Goal: Task Accomplishment & Management: Manage account settings

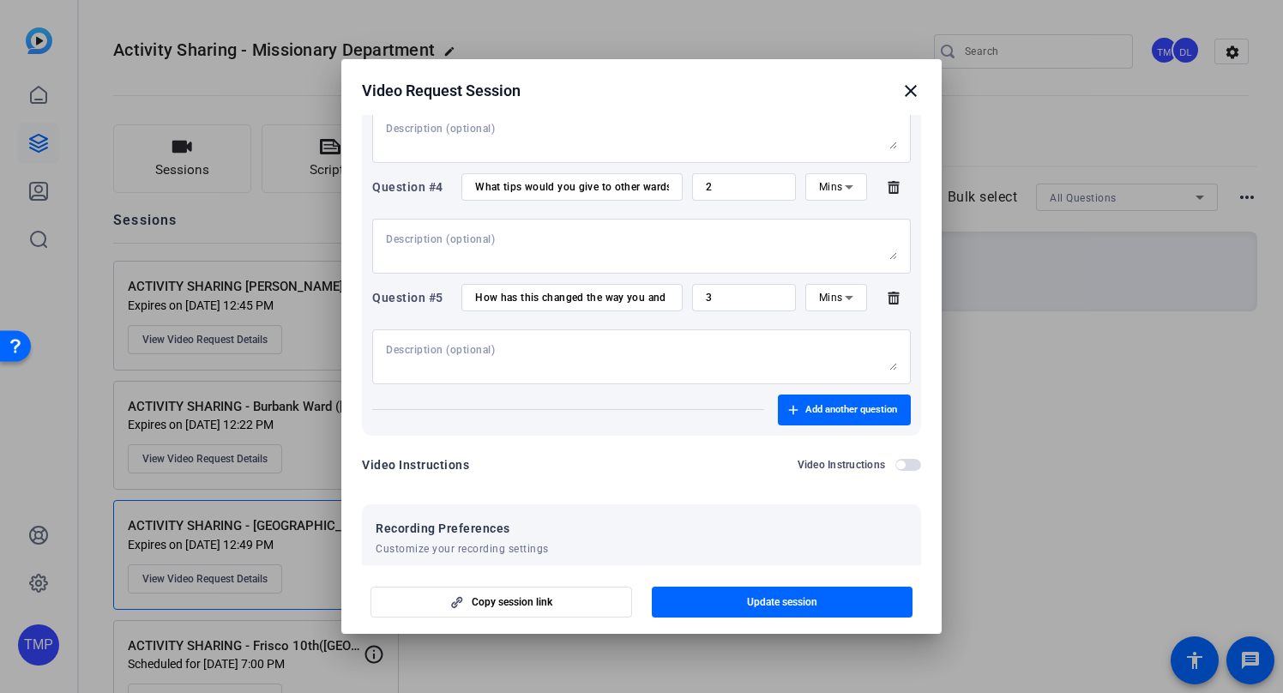
scroll to position [714, 0]
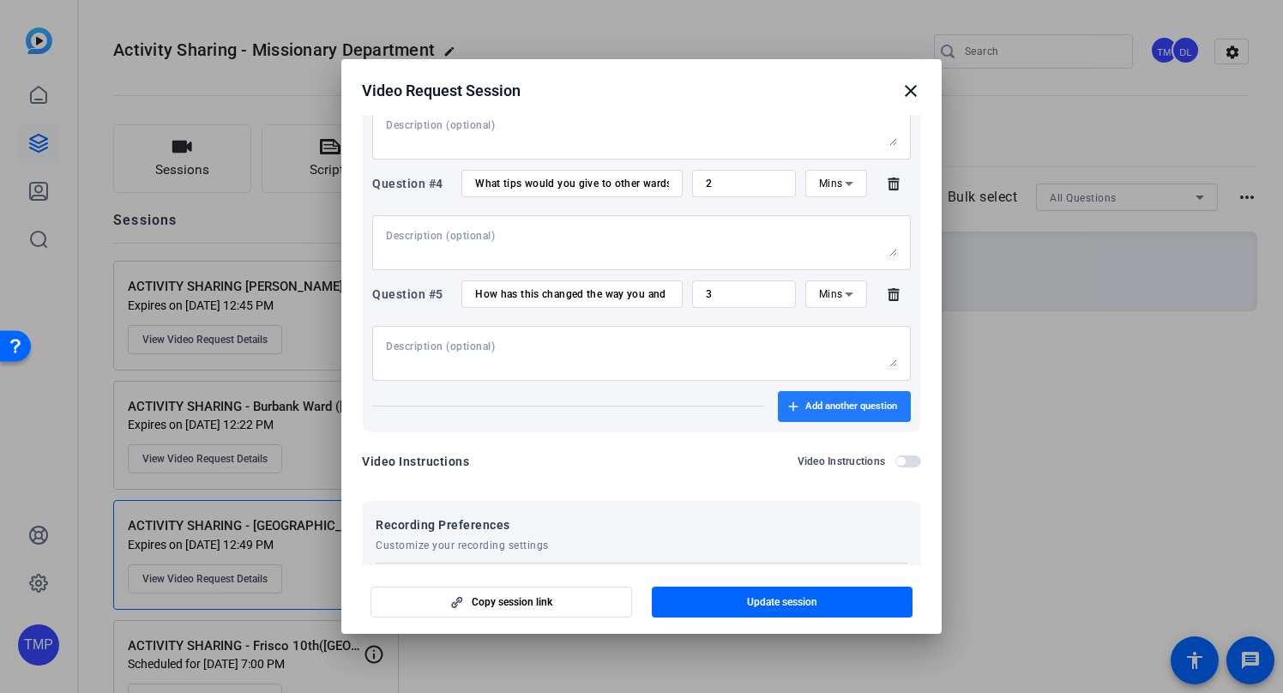
click at [825, 403] on span "Add another question" at bounding box center [851, 407] width 92 height 14
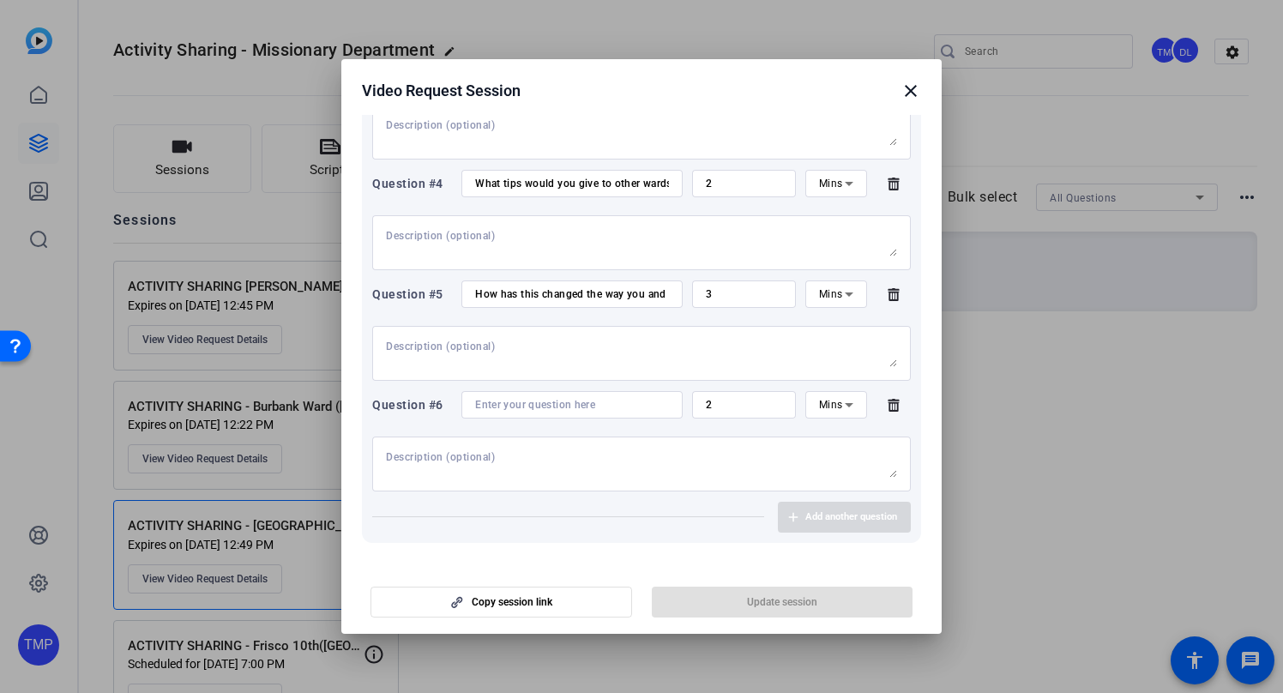
click at [502, 412] on div at bounding box center [572, 404] width 194 height 27
paste input "Is there anything that you wanted to share that we didn’t ask you?"
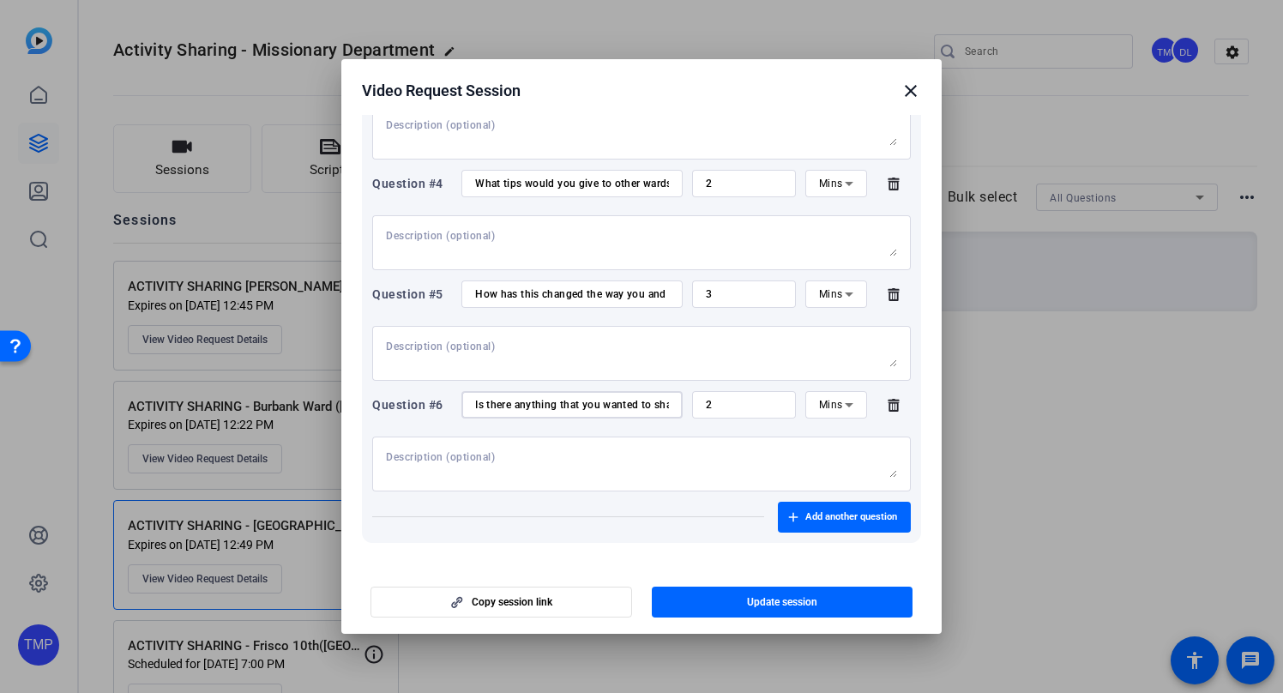
scroll to position [0, 127]
type input "Is there anything that you wanted to share that we didn’t ask you?"
click at [798, 597] on span "Update session" at bounding box center [782, 602] width 70 height 14
click at [911, 91] on mat-icon "close" at bounding box center [910, 91] width 21 height 21
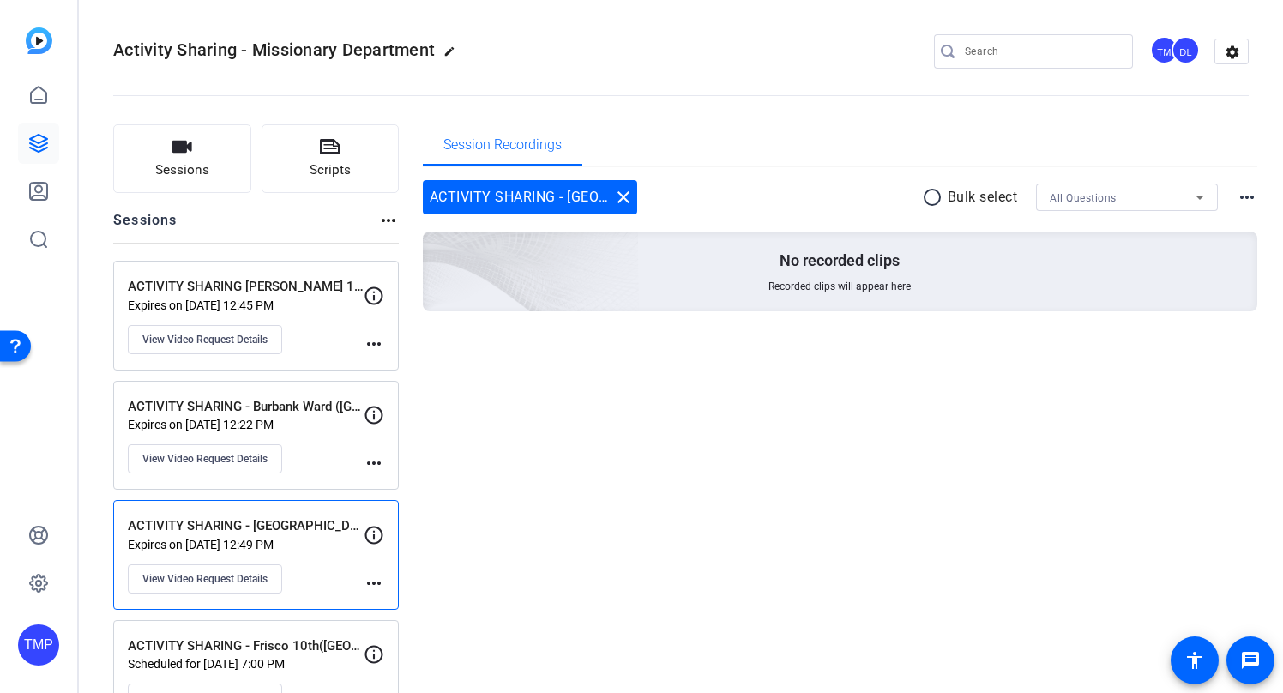
click at [273, 307] on p "Expires on [DATE] 12:45 PM" at bounding box center [246, 305] width 236 height 14
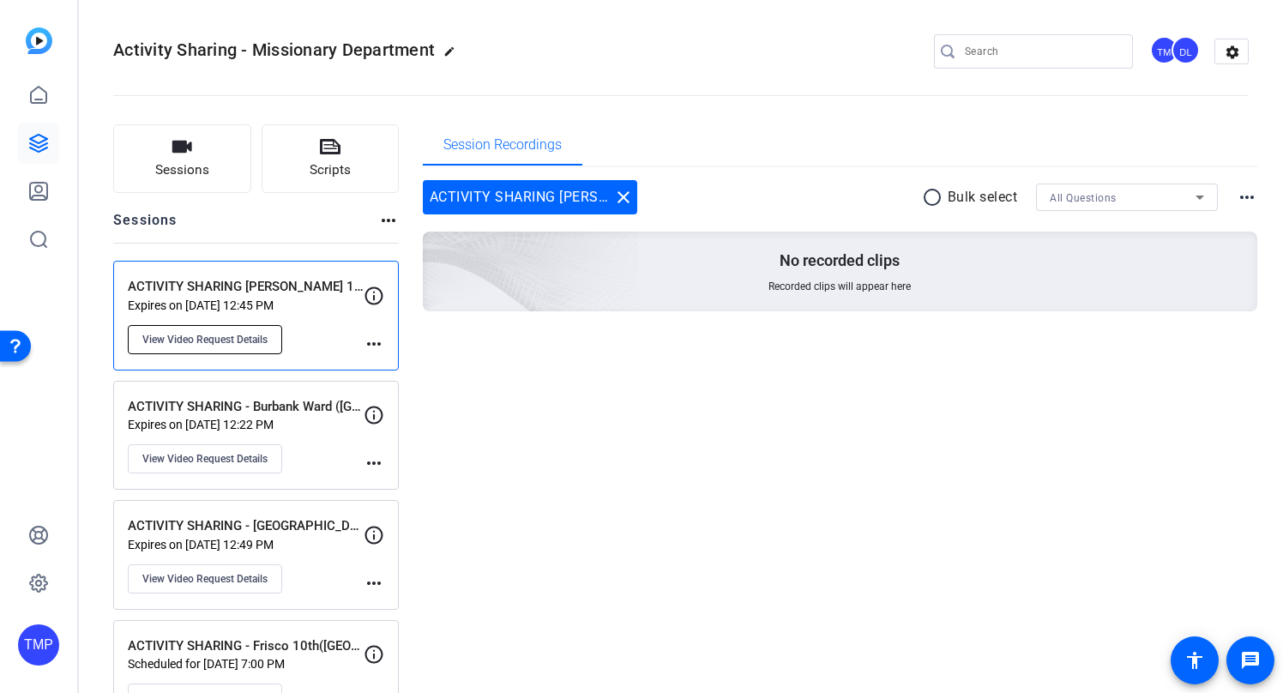
click at [243, 326] on button "View Video Request Details" at bounding box center [205, 339] width 154 height 29
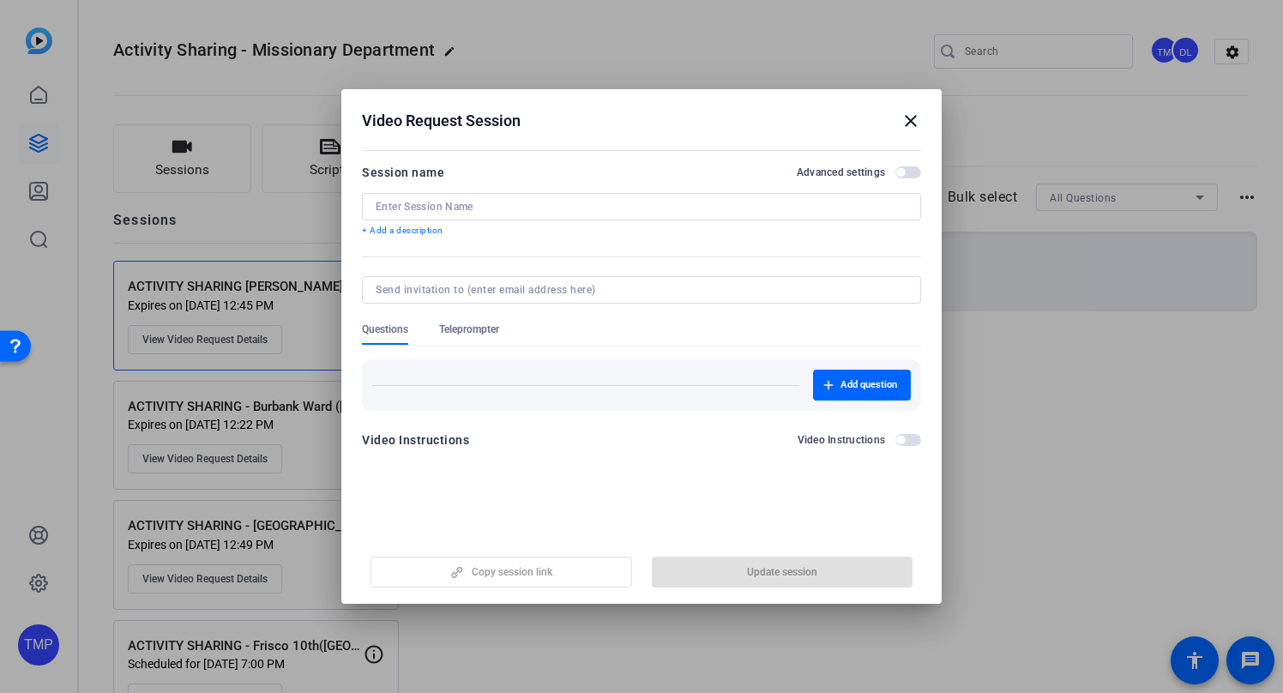
type input "ACTIVITY SHARING [PERSON_NAME] 1st ([GEOGRAPHIC_DATA])- [PERSON_NAME]"
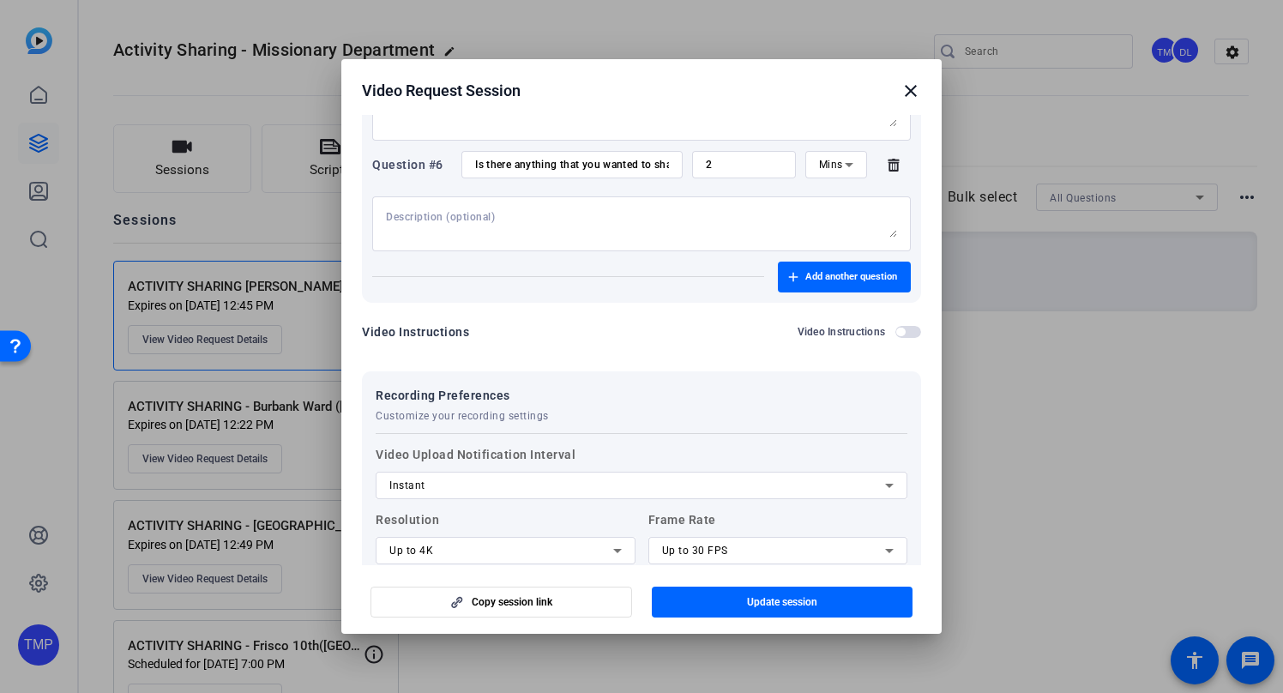
scroll to position [743, 0]
click at [820, 281] on span "Add another question" at bounding box center [851, 276] width 92 height 14
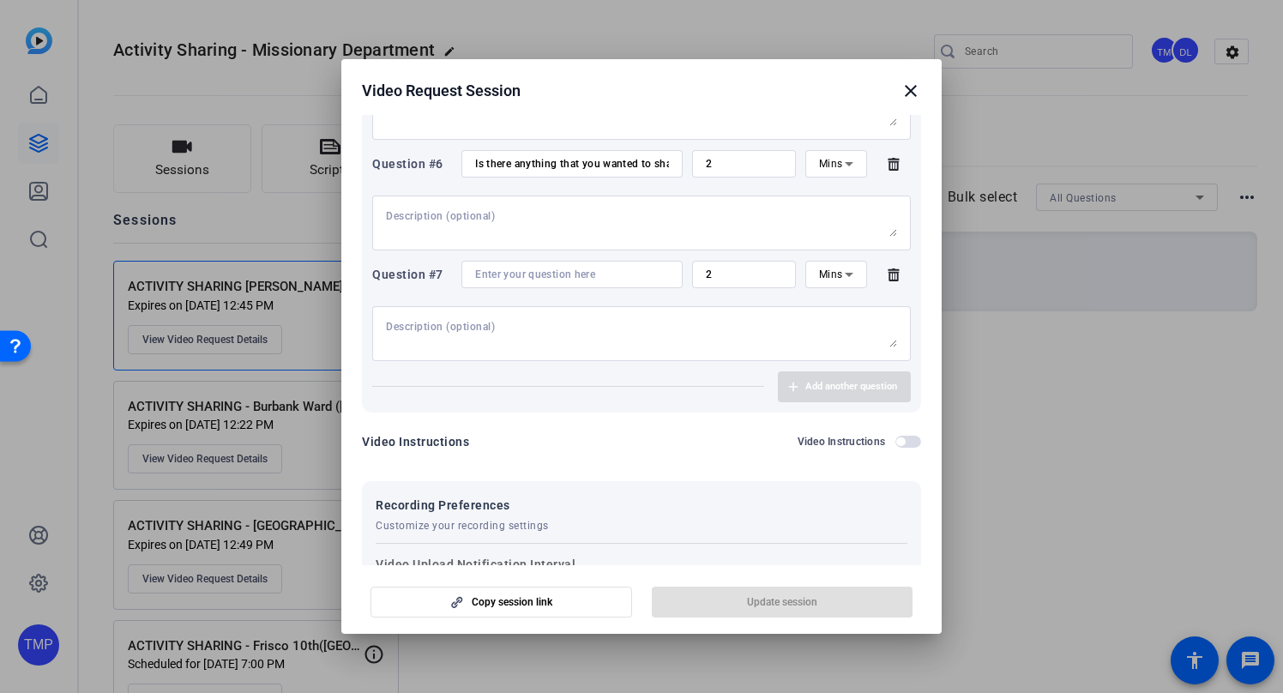
click at [907, 92] on mat-icon "close" at bounding box center [910, 91] width 21 height 21
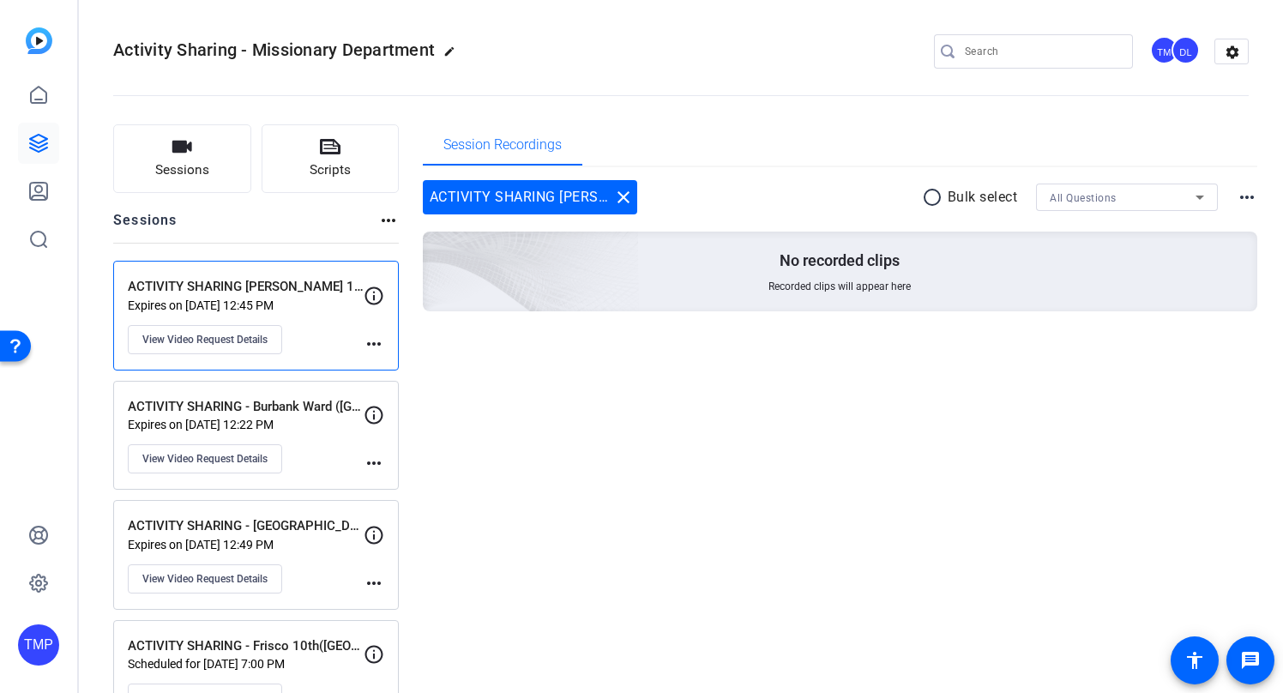
click at [221, 401] on p "ACTIVITY SHARING - Burbank Ward ([GEOGRAPHIC_DATA]) [PERSON_NAME]" at bounding box center [246, 407] width 236 height 20
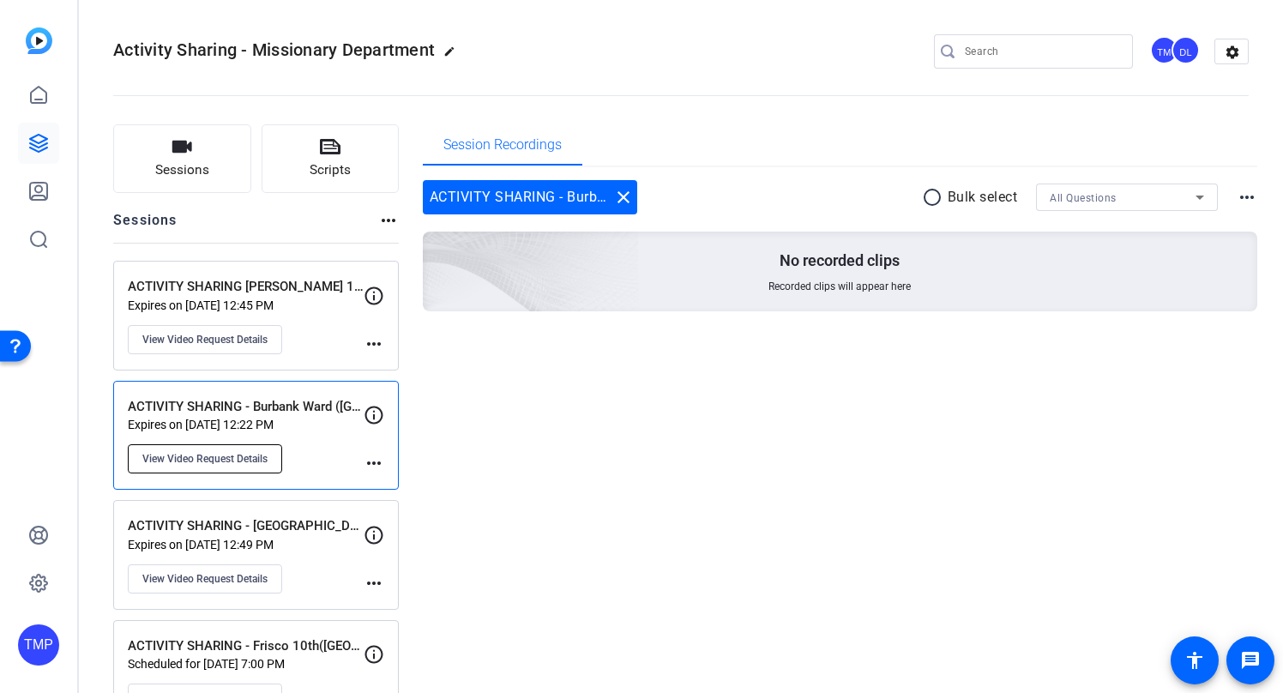
click at [201, 464] on span "View Video Request Details" at bounding box center [204, 459] width 125 height 14
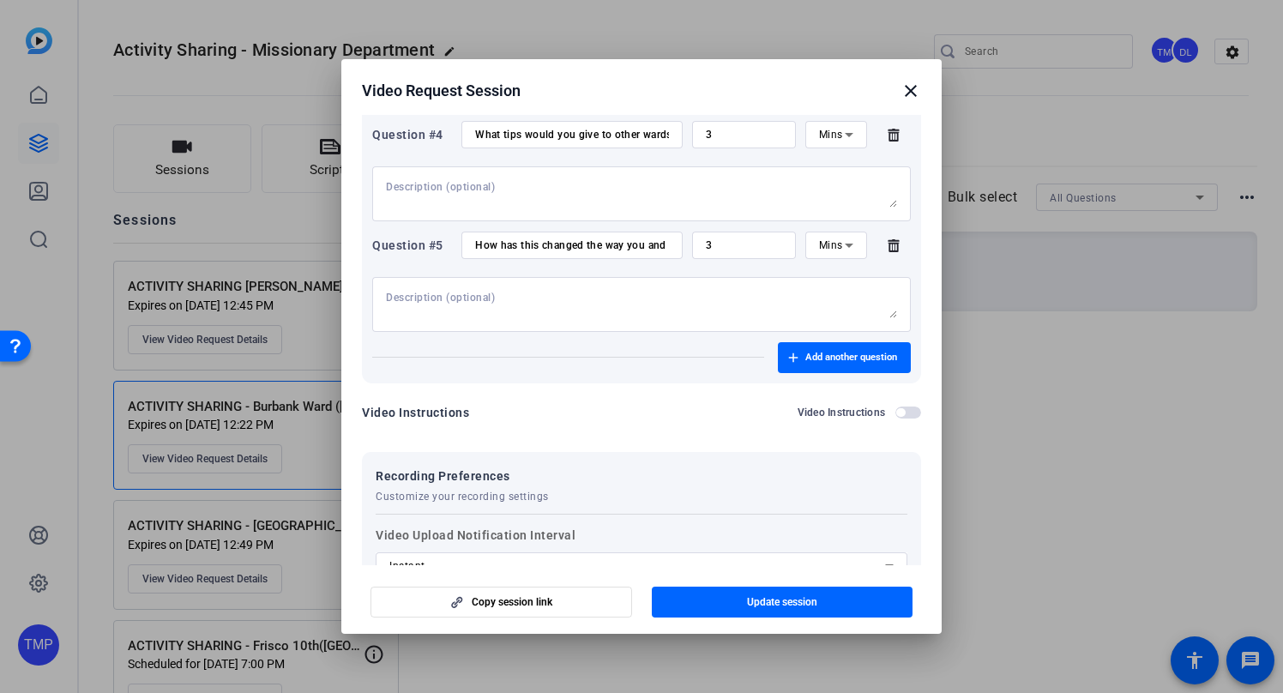
scroll to position [540, 0]
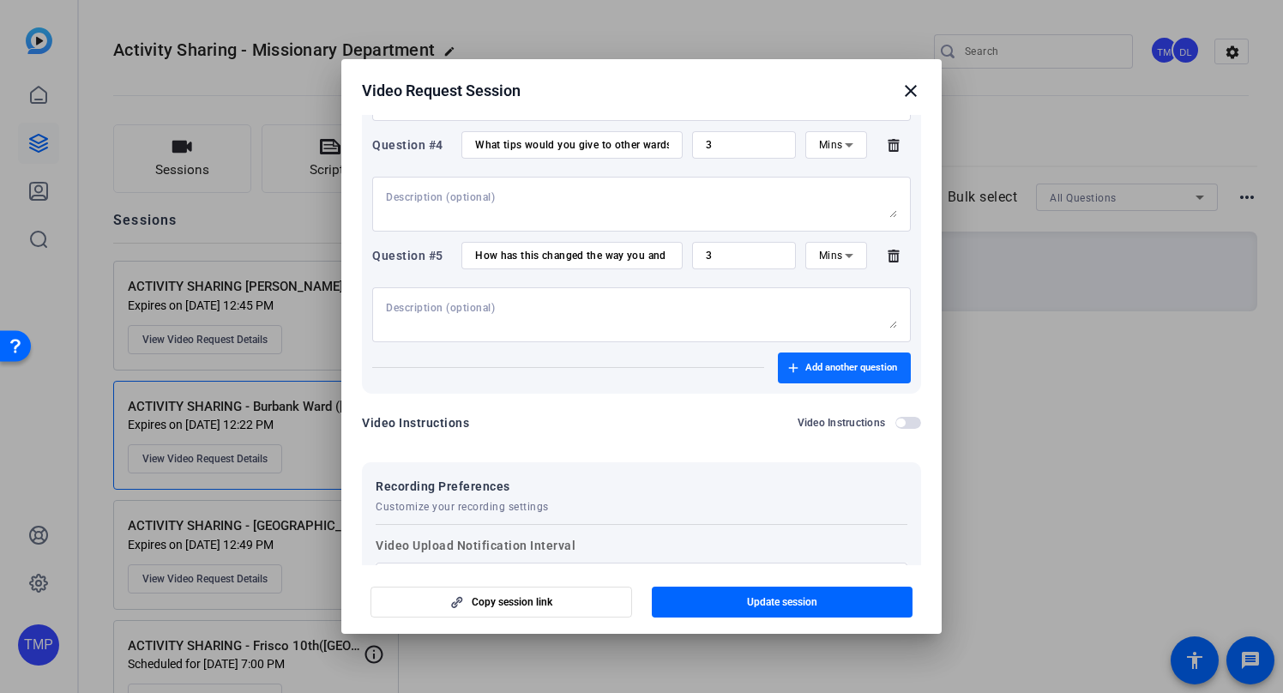
click at [813, 365] on span "Add another question" at bounding box center [851, 368] width 92 height 14
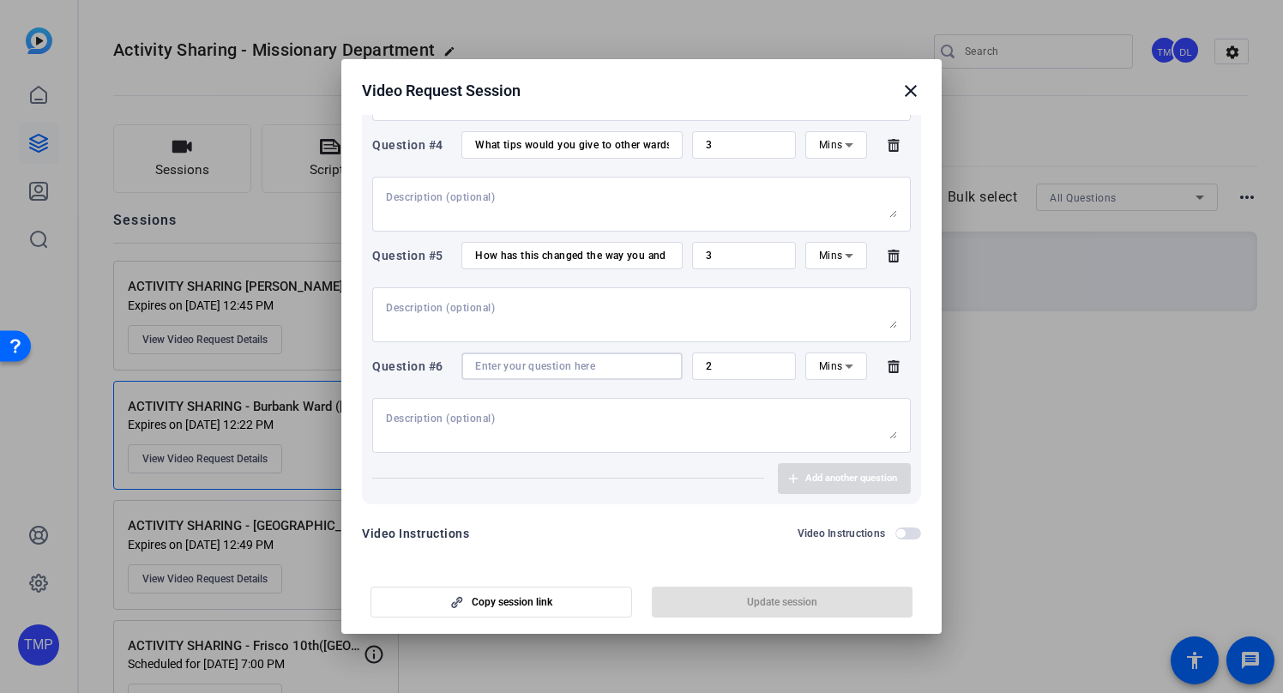
click at [482, 366] on input at bounding box center [572, 366] width 194 height 14
paste input "[URL][DOMAIN_NAME]"
type input "[URL][DOMAIN_NAME]"
click at [520, 364] on input at bounding box center [572, 366] width 194 height 14
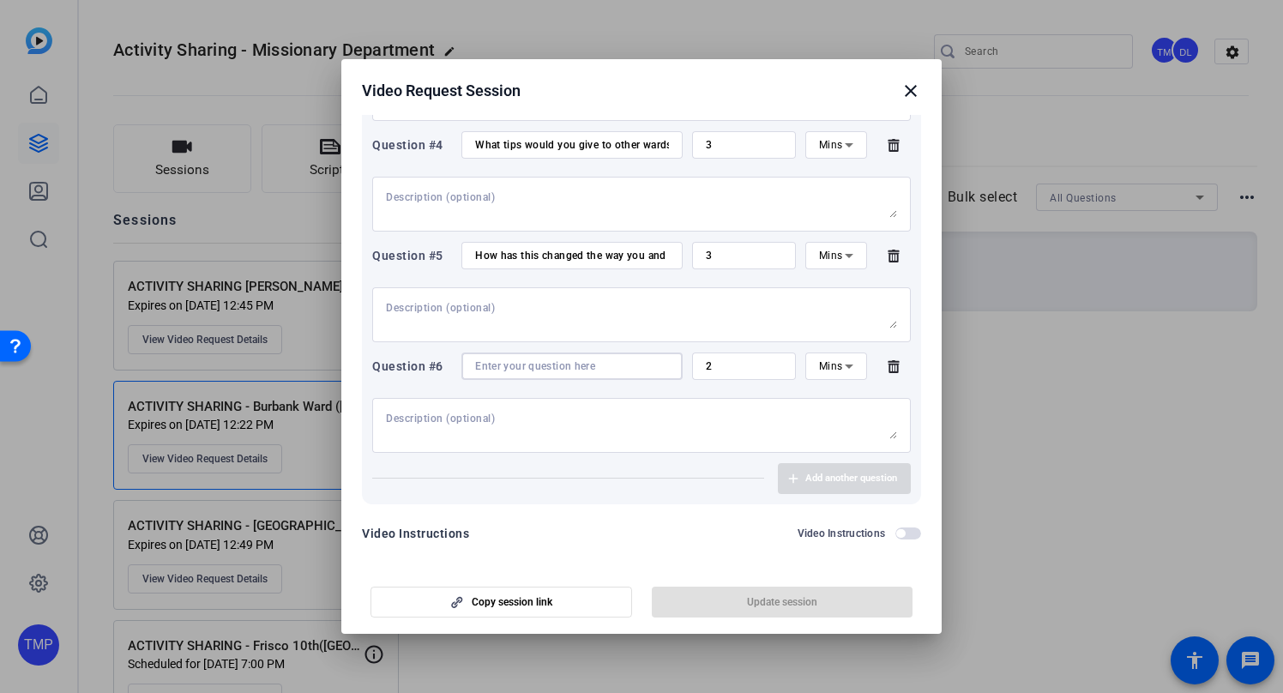
paste input "Is there anything that you wanted to share that we didn’t ask you?"
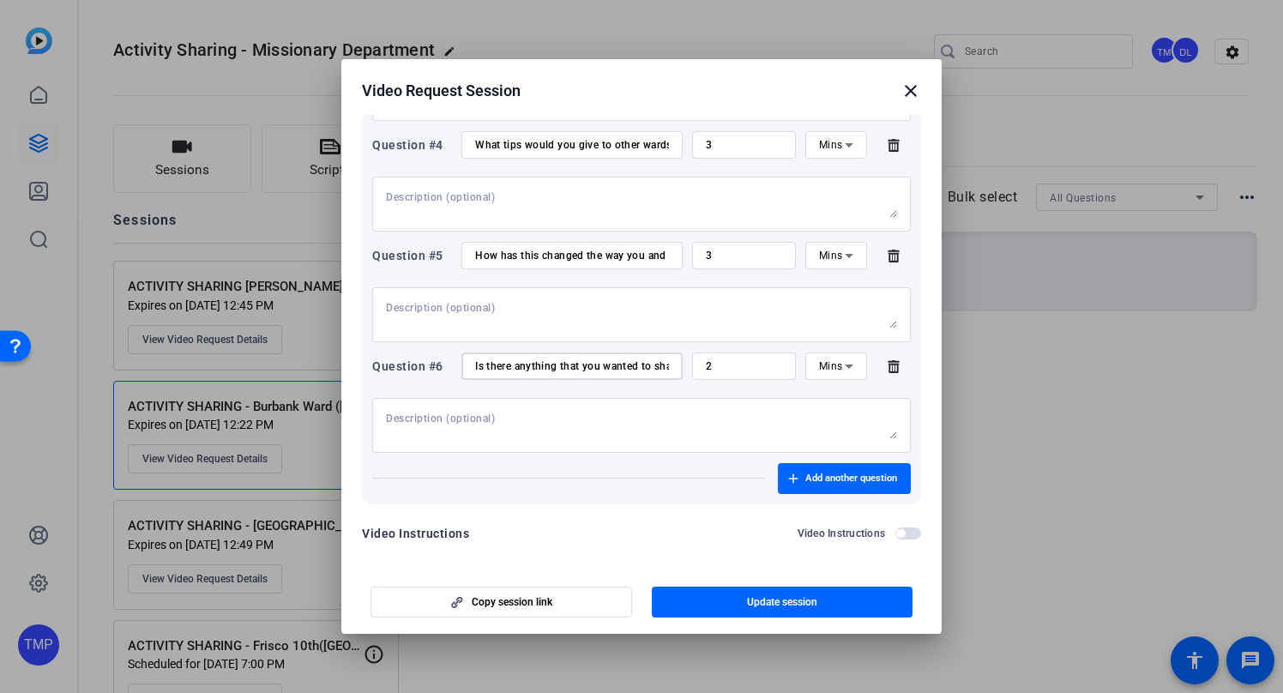
scroll to position [0, 127]
type input "Is there anything that you wanted to share that we didn’t ask you?"
drag, startPoint x: 752, startPoint y: 360, endPoint x: 702, endPoint y: 361, distance: 49.7
click at [702, 361] on div "2" at bounding box center [744, 365] width 104 height 27
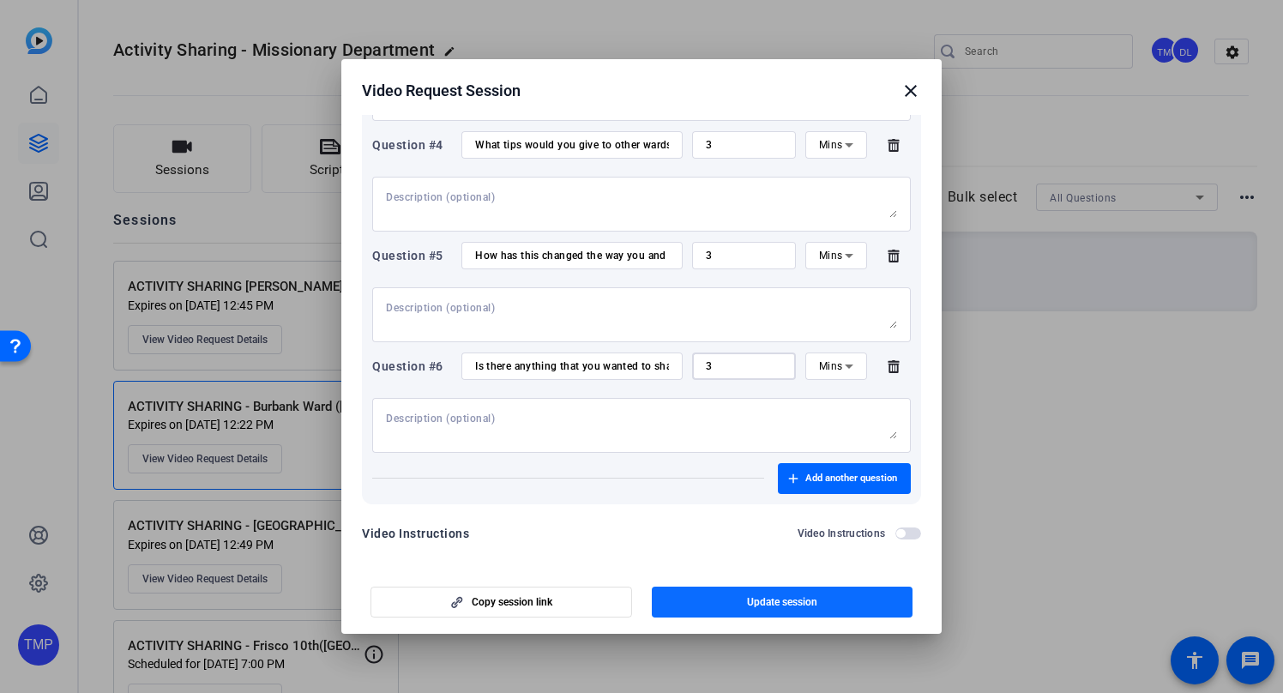
type input "3"
click at [786, 598] on span "Update session" at bounding box center [782, 602] width 70 height 14
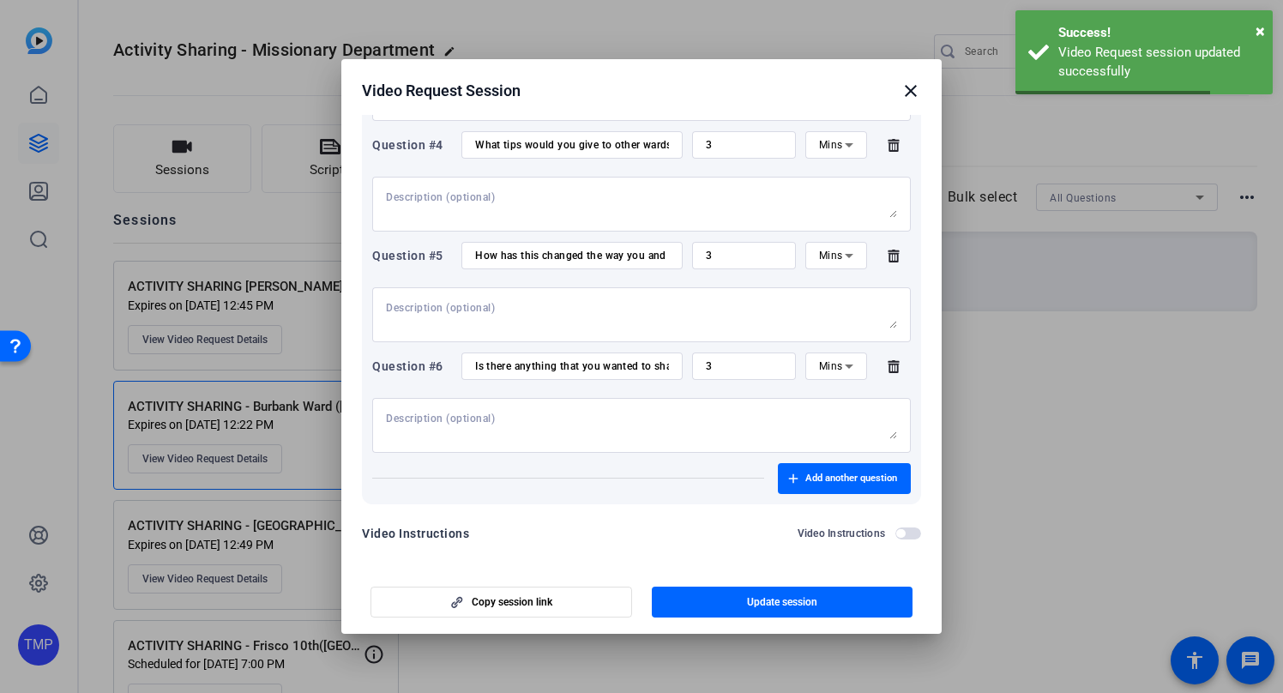
click at [915, 534] on span "button" at bounding box center [908, 533] width 26 height 12
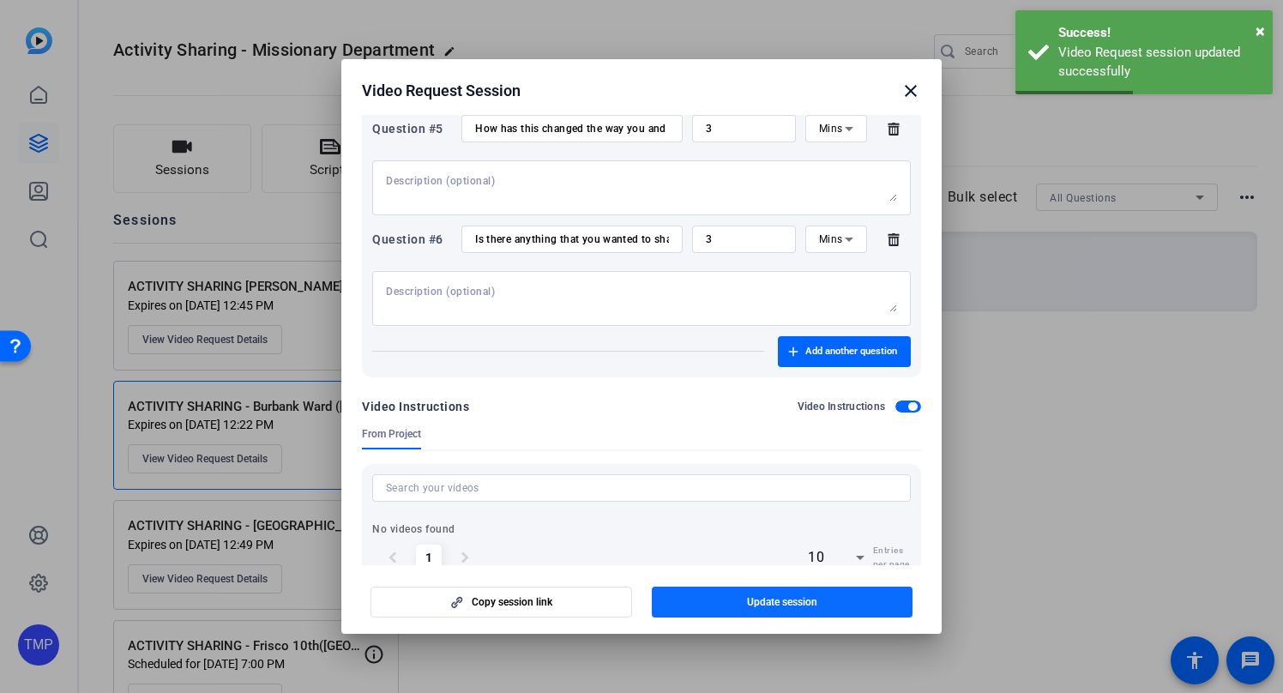
scroll to position [671, 0]
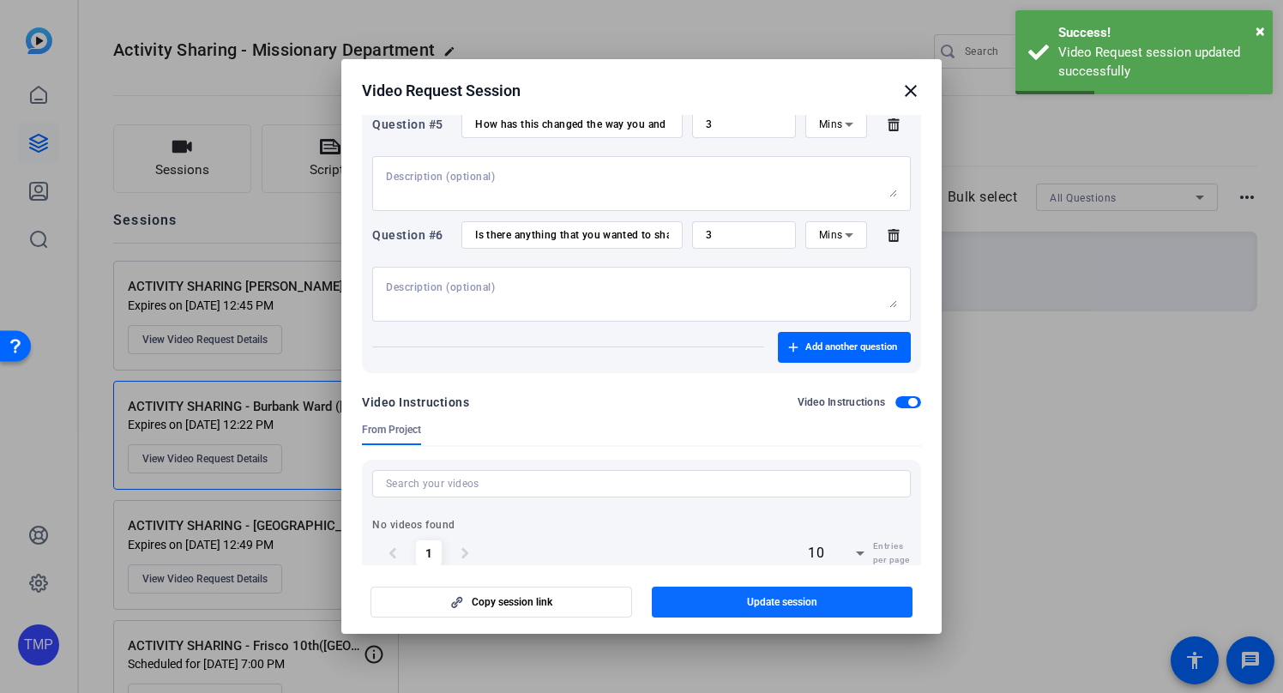
click at [790, 604] on span "Update session" at bounding box center [782, 602] width 70 height 14
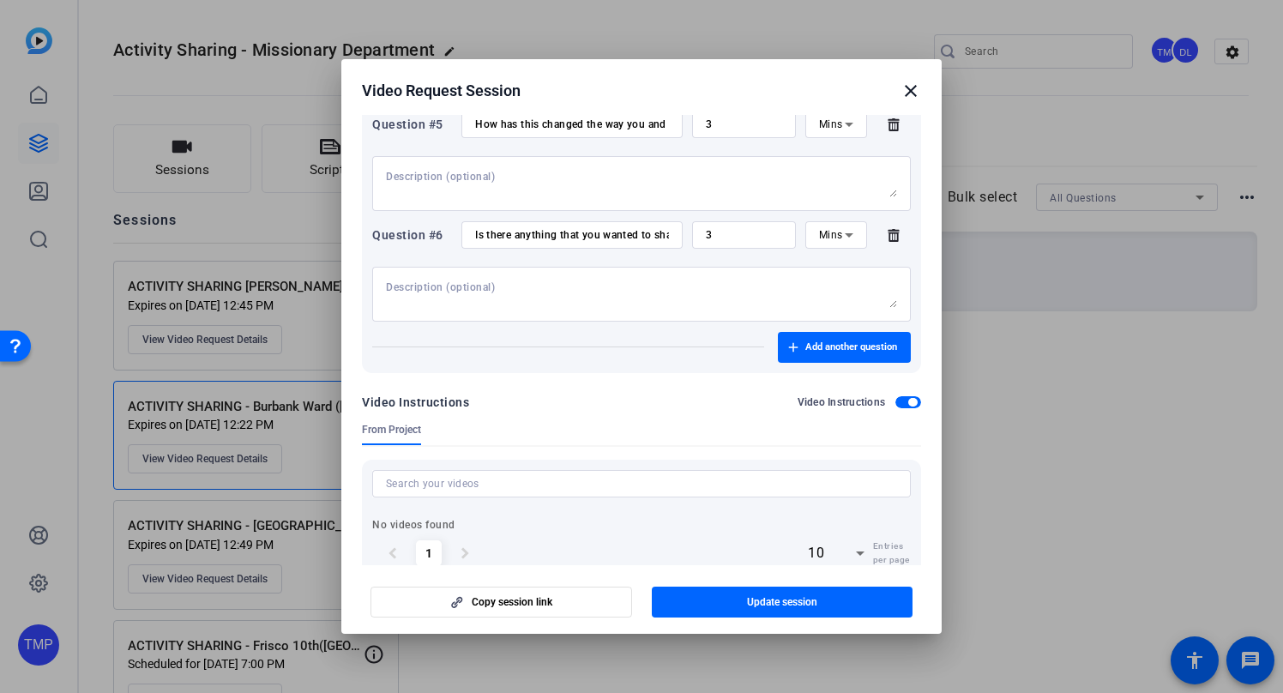
click at [909, 88] on mat-icon "close" at bounding box center [910, 91] width 21 height 21
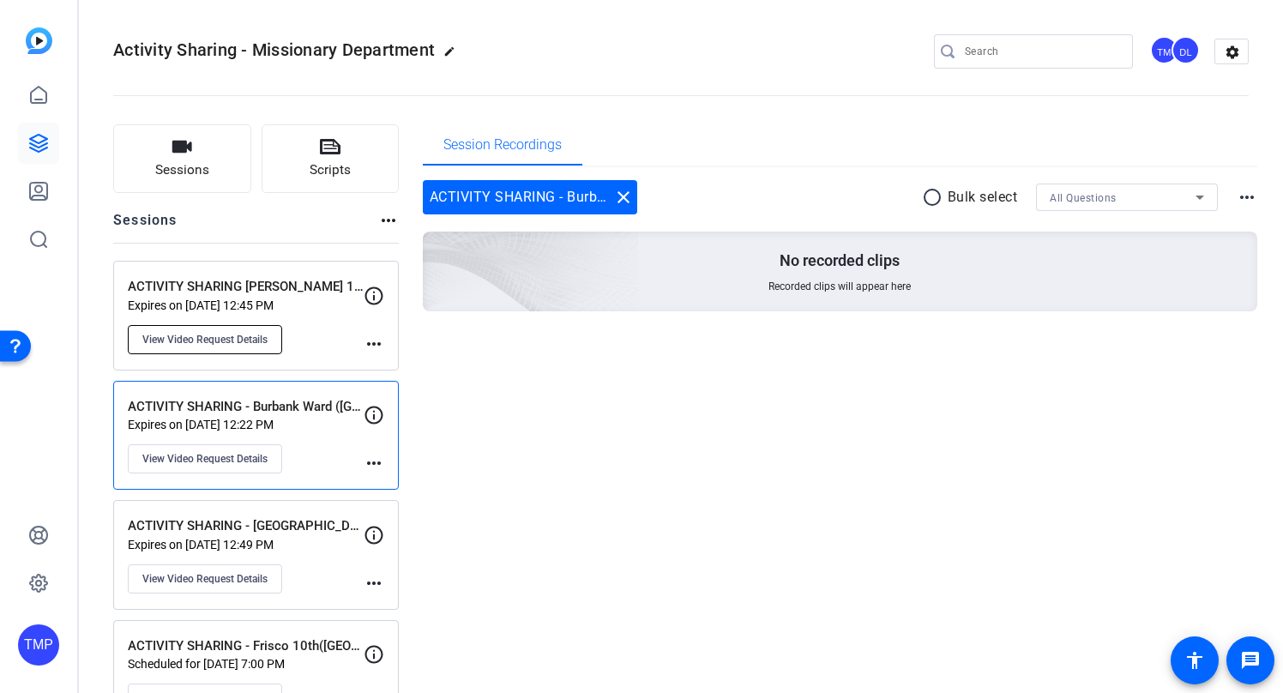
click at [213, 338] on span "View Video Request Details" at bounding box center [204, 340] width 125 height 14
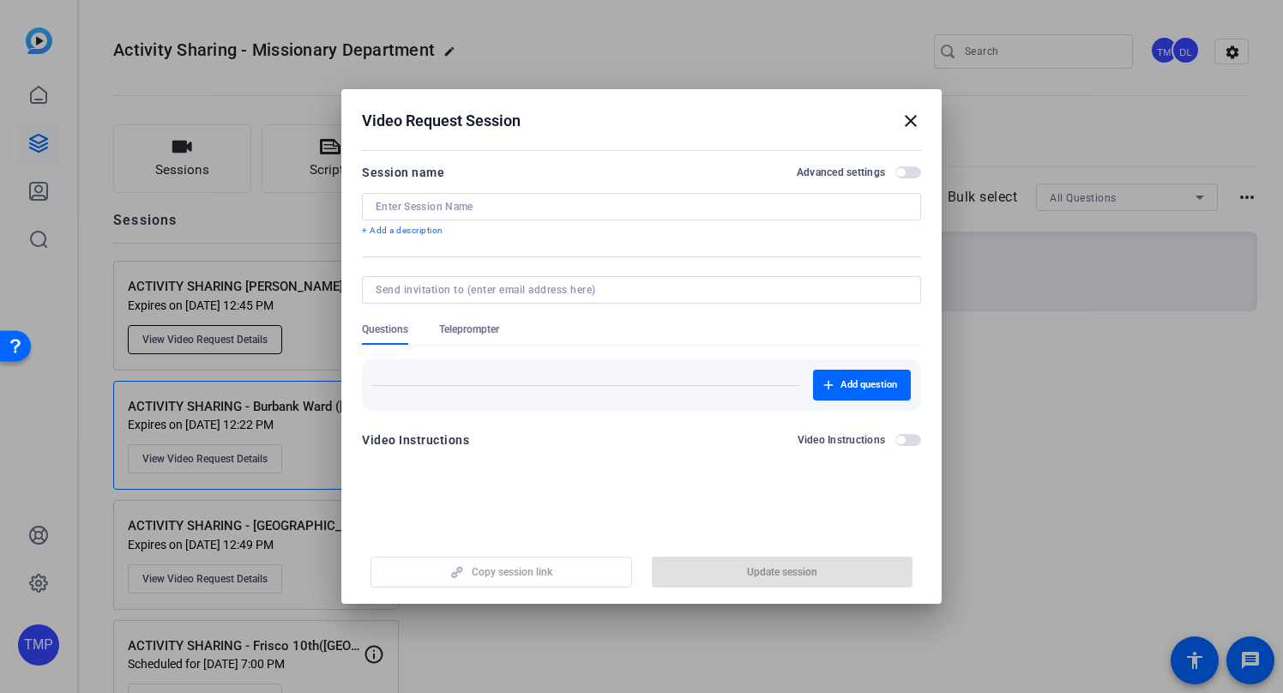
type input "ACTIVITY SHARING [PERSON_NAME] 1st ([GEOGRAPHIC_DATA])- [PERSON_NAME]"
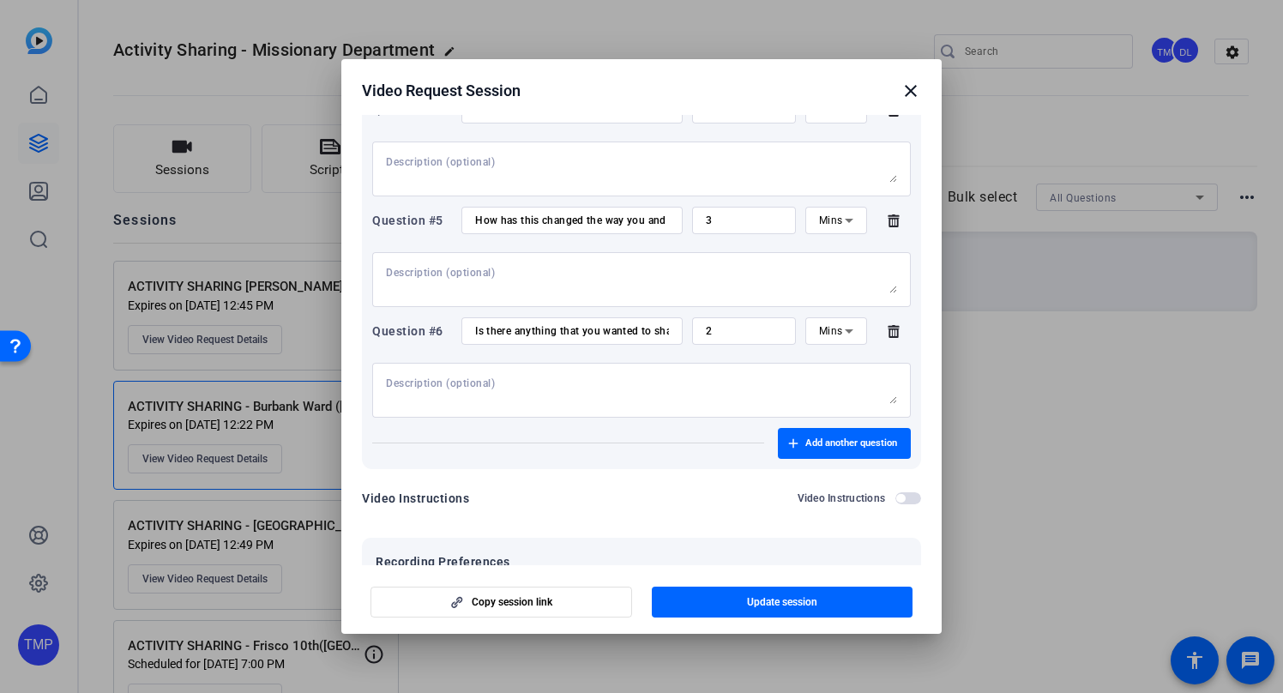
scroll to position [616, 0]
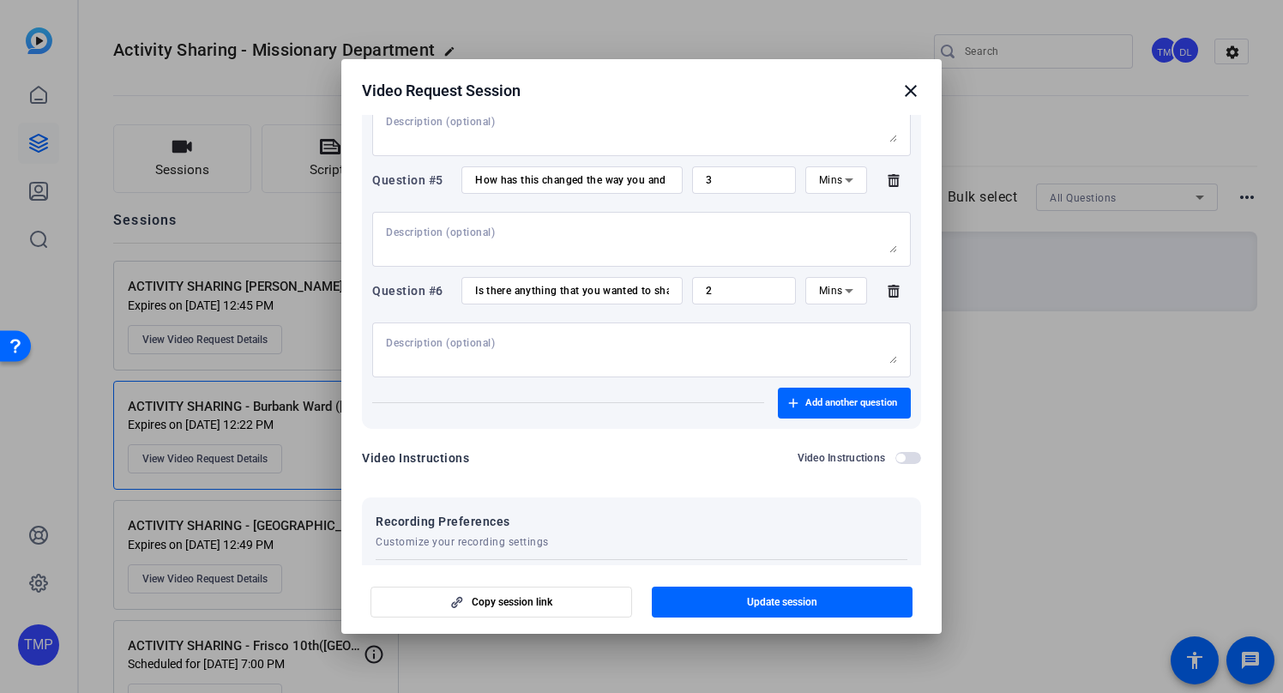
click at [909, 92] on mat-icon "close" at bounding box center [910, 91] width 21 height 21
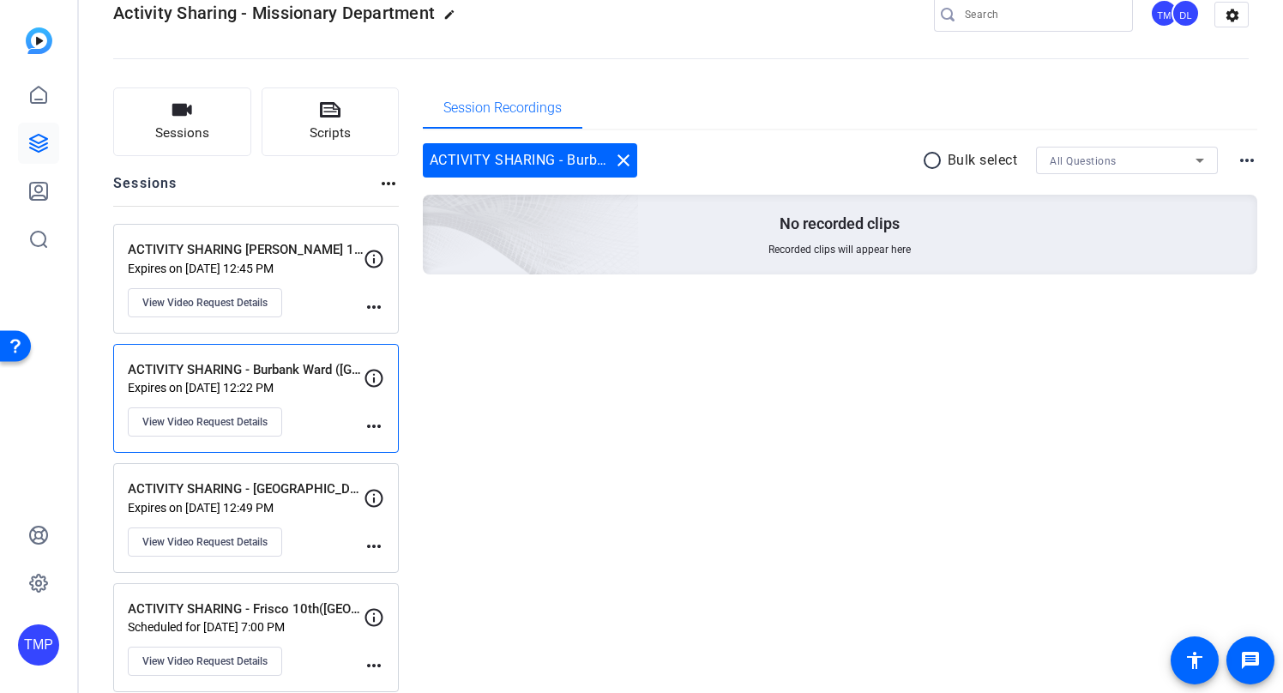
scroll to position [53, 0]
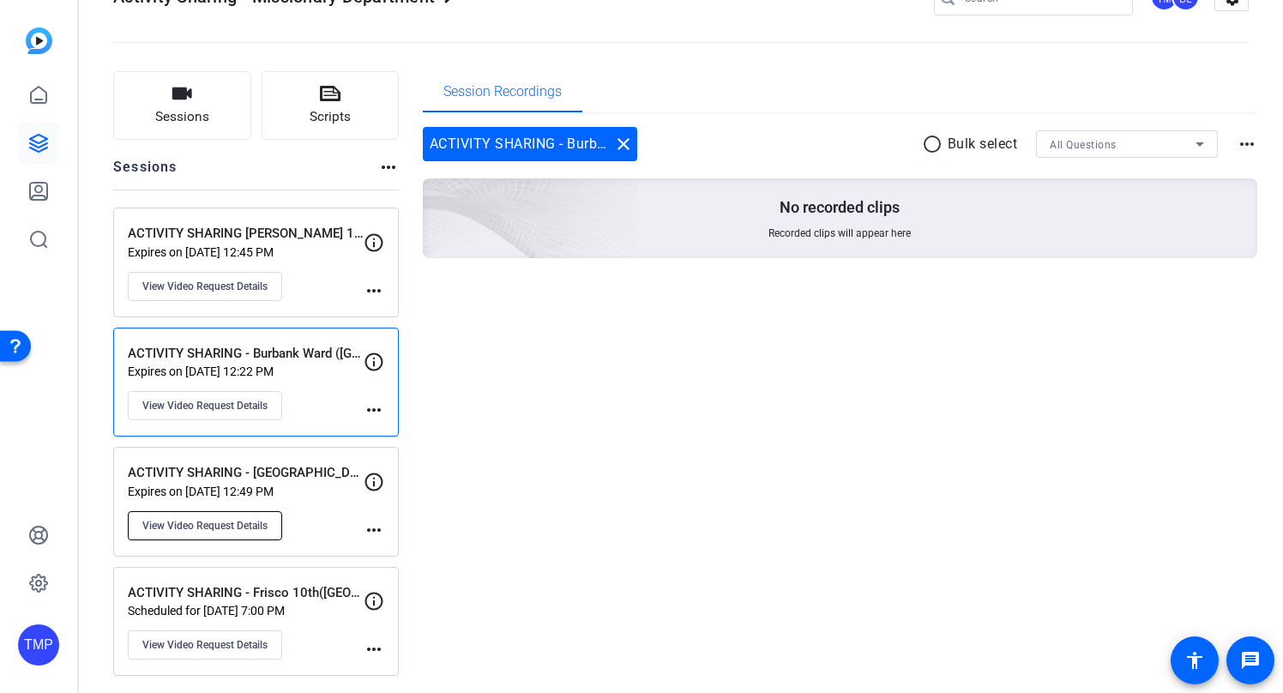
click at [205, 529] on span "View Video Request Details" at bounding box center [204, 526] width 125 height 14
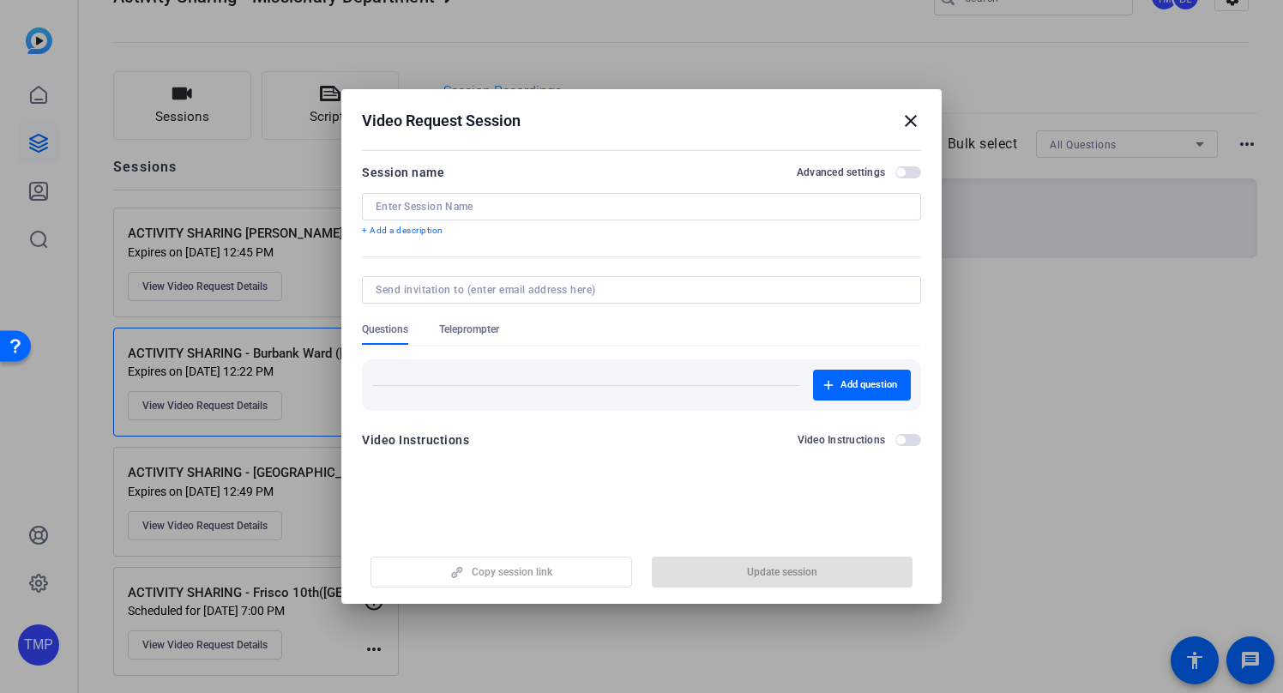
type input "ACTIVITY SHARING - [GEOGRAPHIC_DATA] ([GEOGRAPHIC_DATA]) [PERSON_NAME] [PERSON_…"
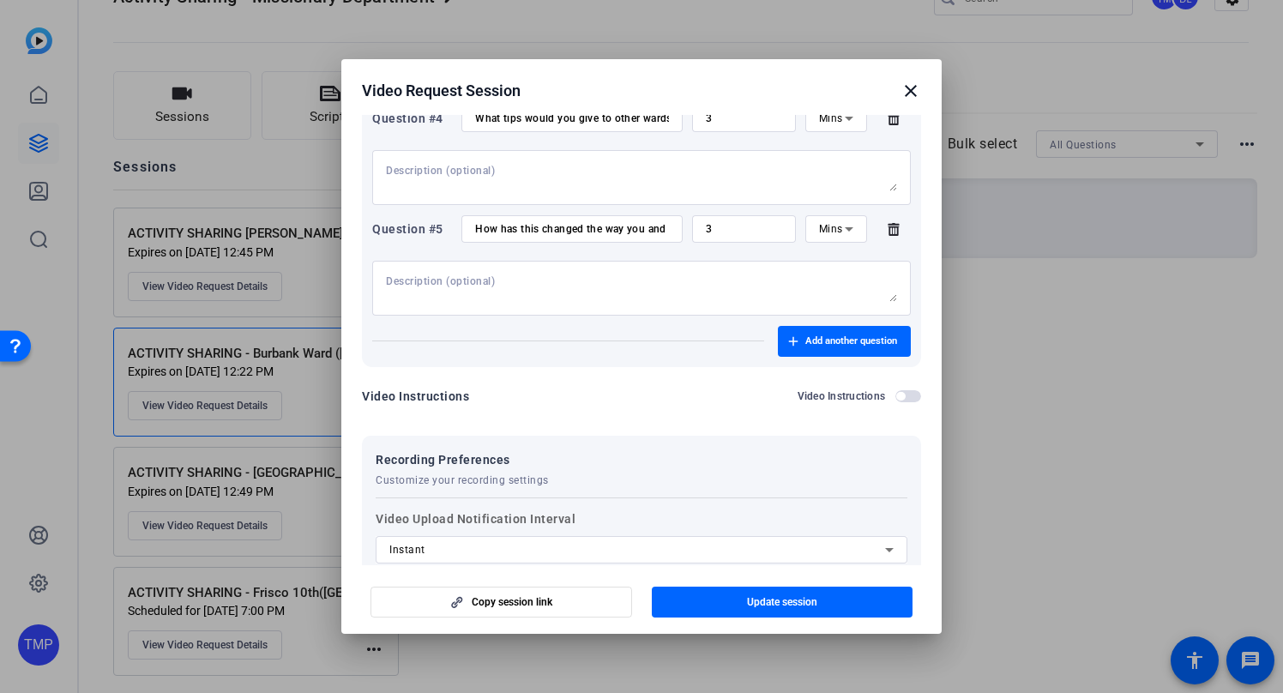
scroll to position [572, 0]
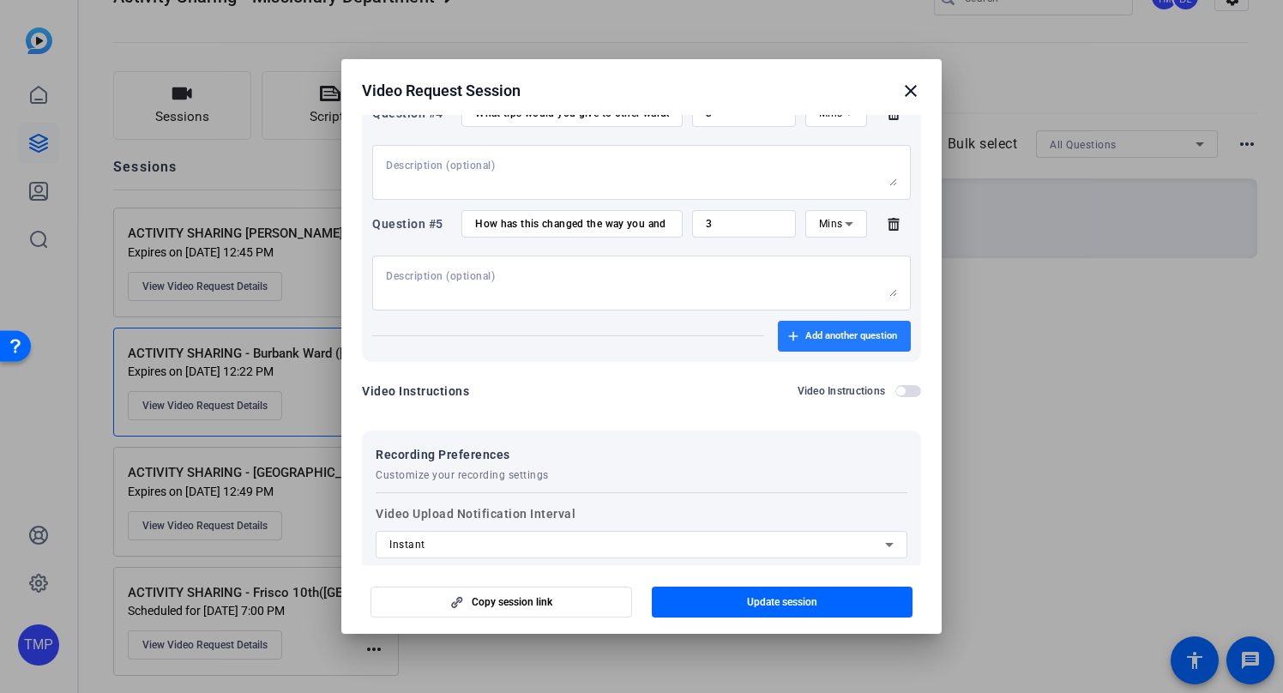
click at [839, 334] on span "Add another question" at bounding box center [851, 336] width 92 height 14
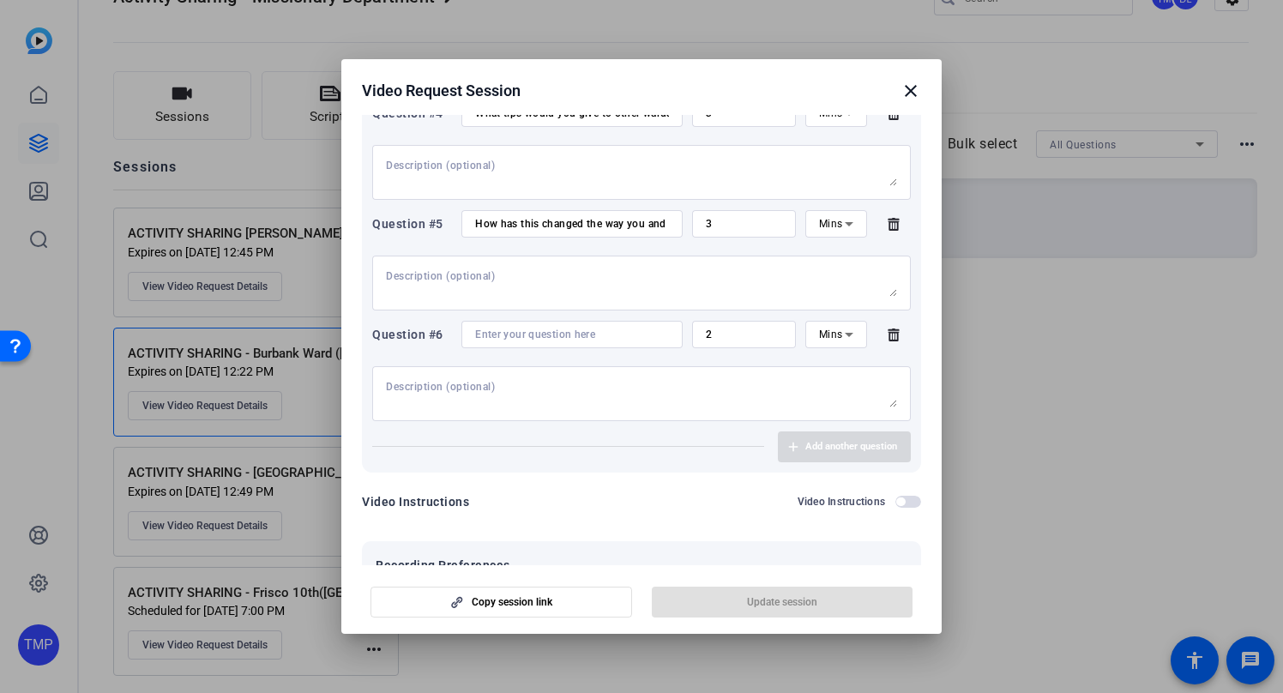
click at [568, 339] on input at bounding box center [572, 335] width 194 height 14
paste input "[URL][DOMAIN_NAME]"
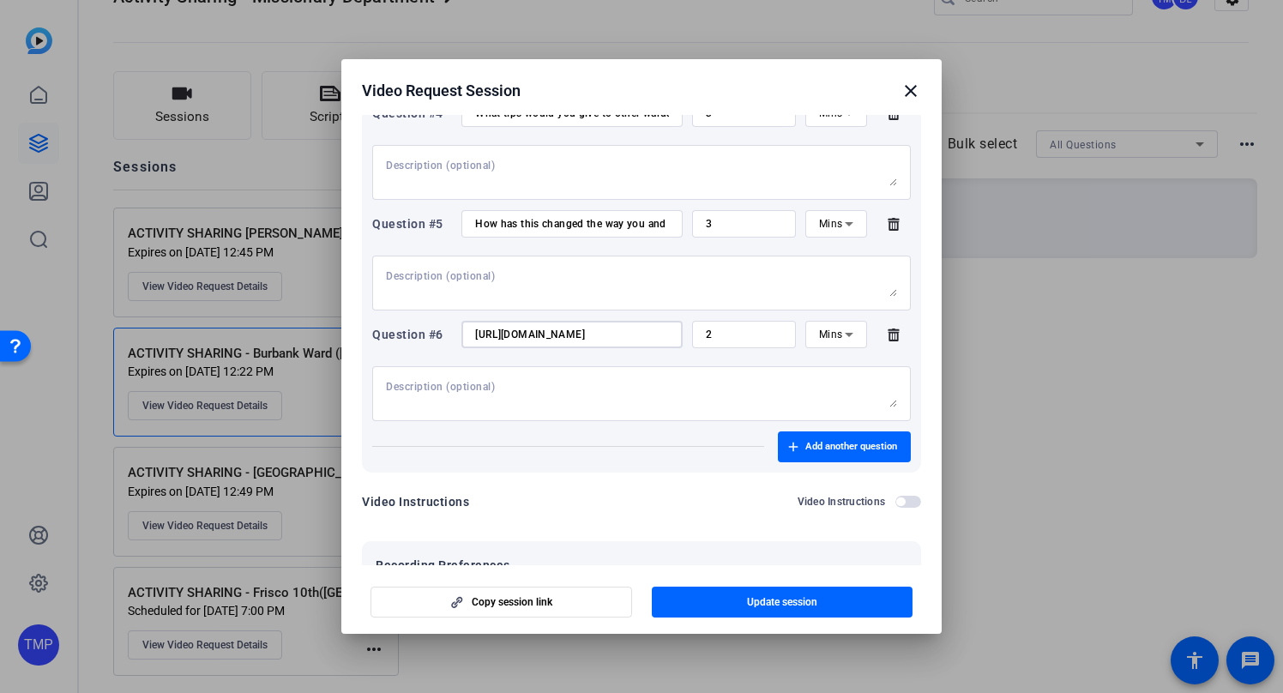
type input "[URL][DOMAIN_NAME]"
drag, startPoint x: 718, startPoint y: 335, endPoint x: 690, endPoint y: 340, distance: 27.8
click at [690, 340] on div "Question #6 [URL][DOMAIN_NAME] 2 Mins" at bounding box center [641, 334] width 538 height 27
type input "3"
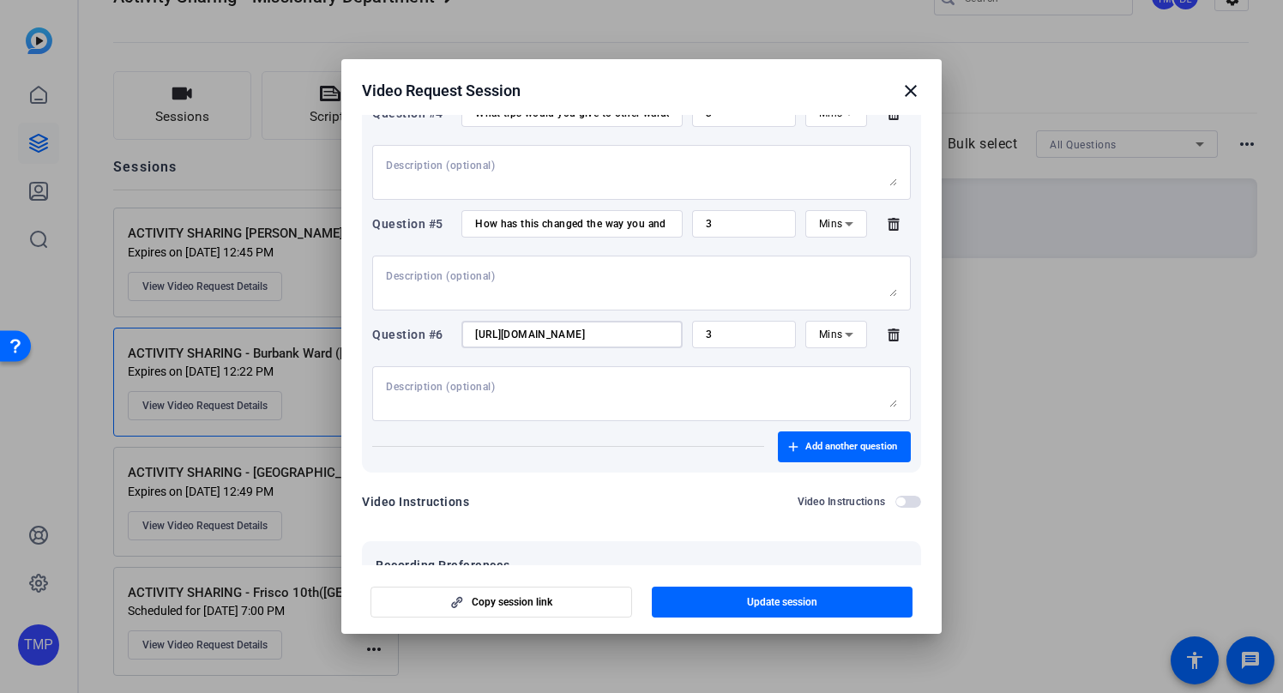
scroll to position [0, 256]
drag, startPoint x: 476, startPoint y: 333, endPoint x: 1128, endPoint y: 385, distance: 653.7
click at [1128, 385] on div "Video Request Session close Session name Advanced settings ACTIVITY SHARING - […" at bounding box center [641, 346] width 1283 height 693
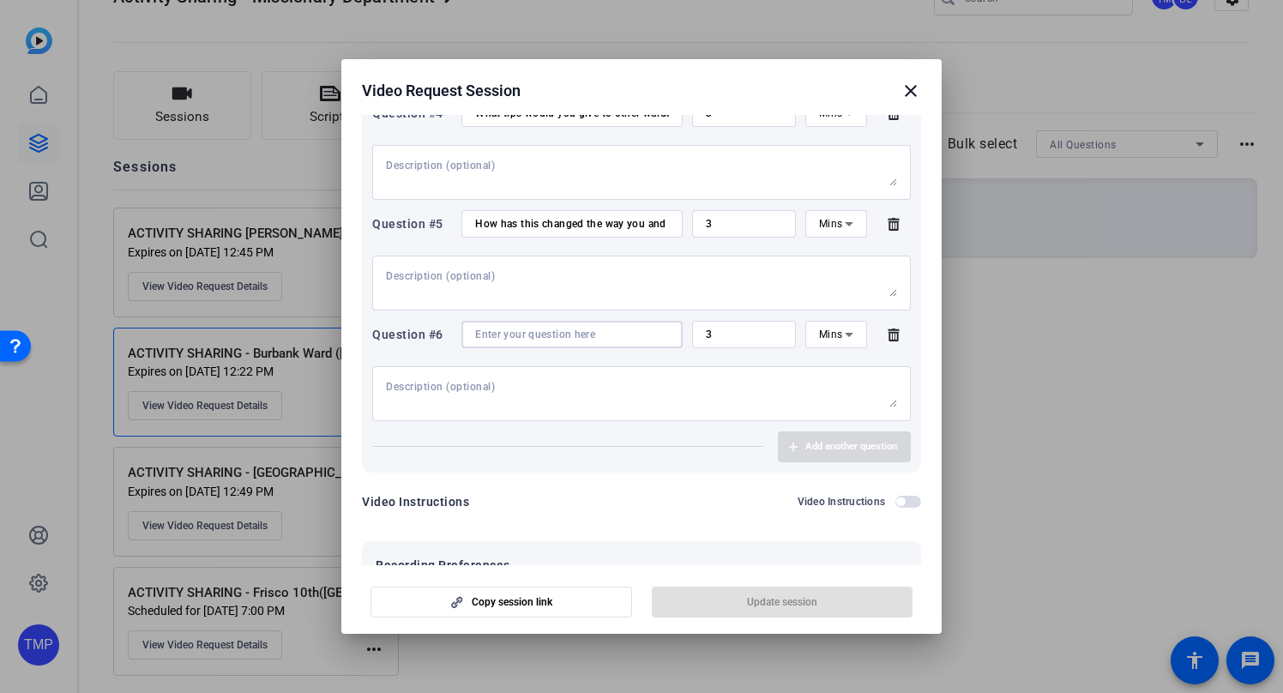
scroll to position [0, 0]
click at [507, 339] on input at bounding box center [572, 335] width 194 height 14
paste input "Is there anything that you wanted to share that we didn’t ask you?"
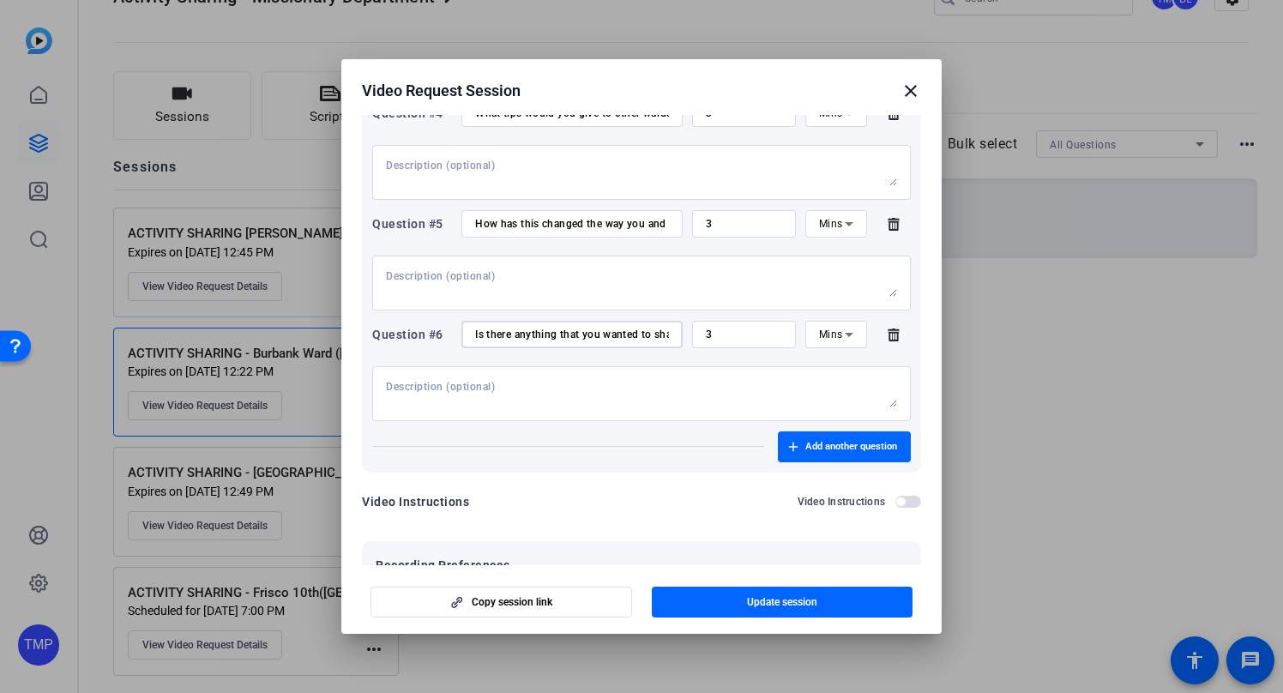
scroll to position [0, 127]
type input "Is there anything that you wanted to share that we didn’t ask you?"
click at [779, 607] on span "Update session" at bounding box center [782, 602] width 70 height 14
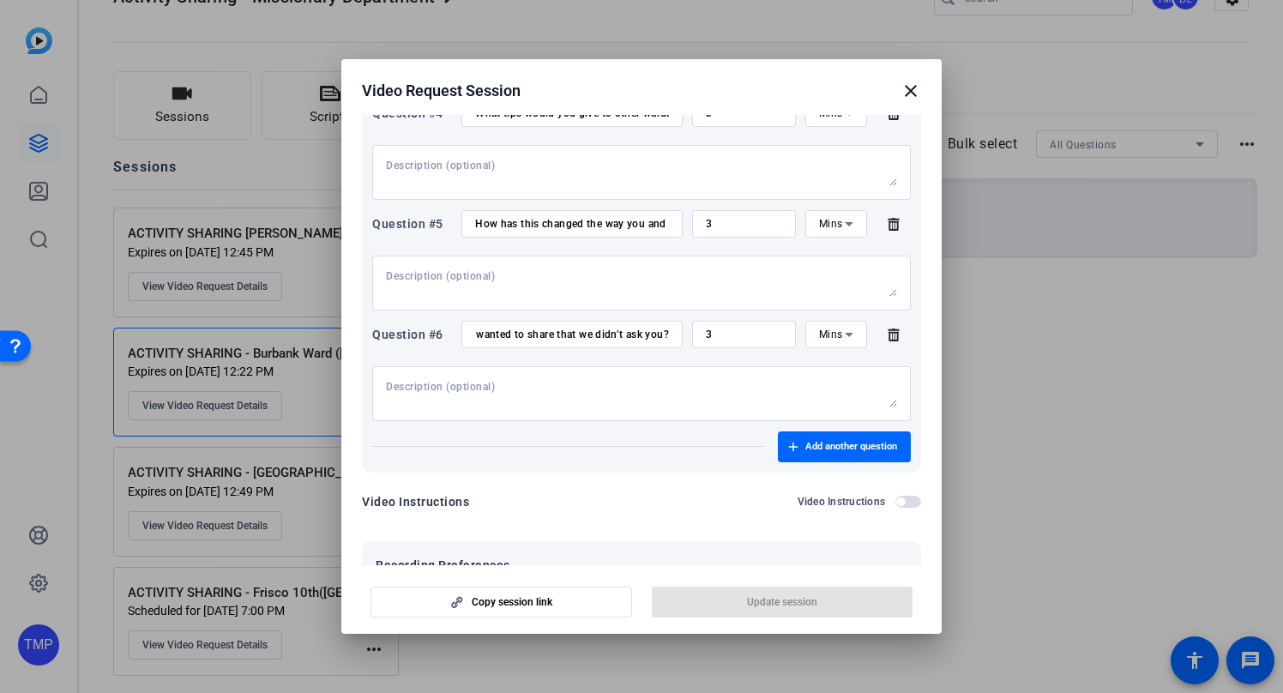
scroll to position [0, 0]
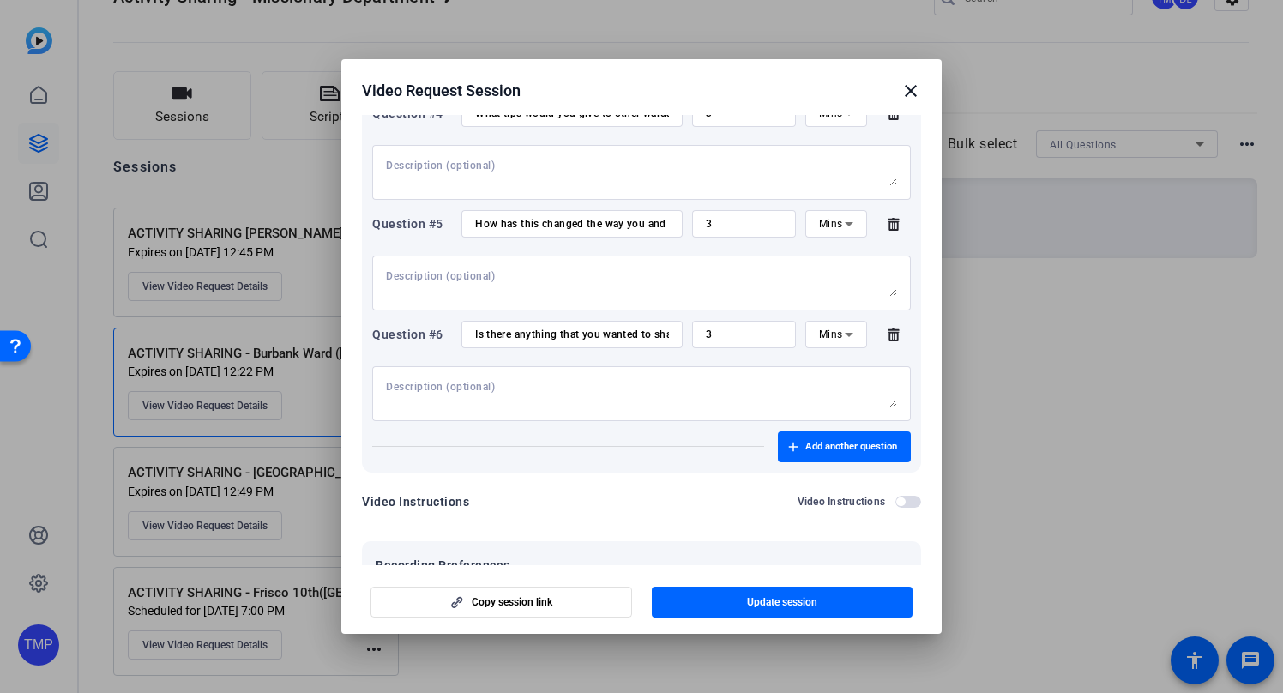
click at [912, 93] on mat-icon "close" at bounding box center [910, 91] width 21 height 21
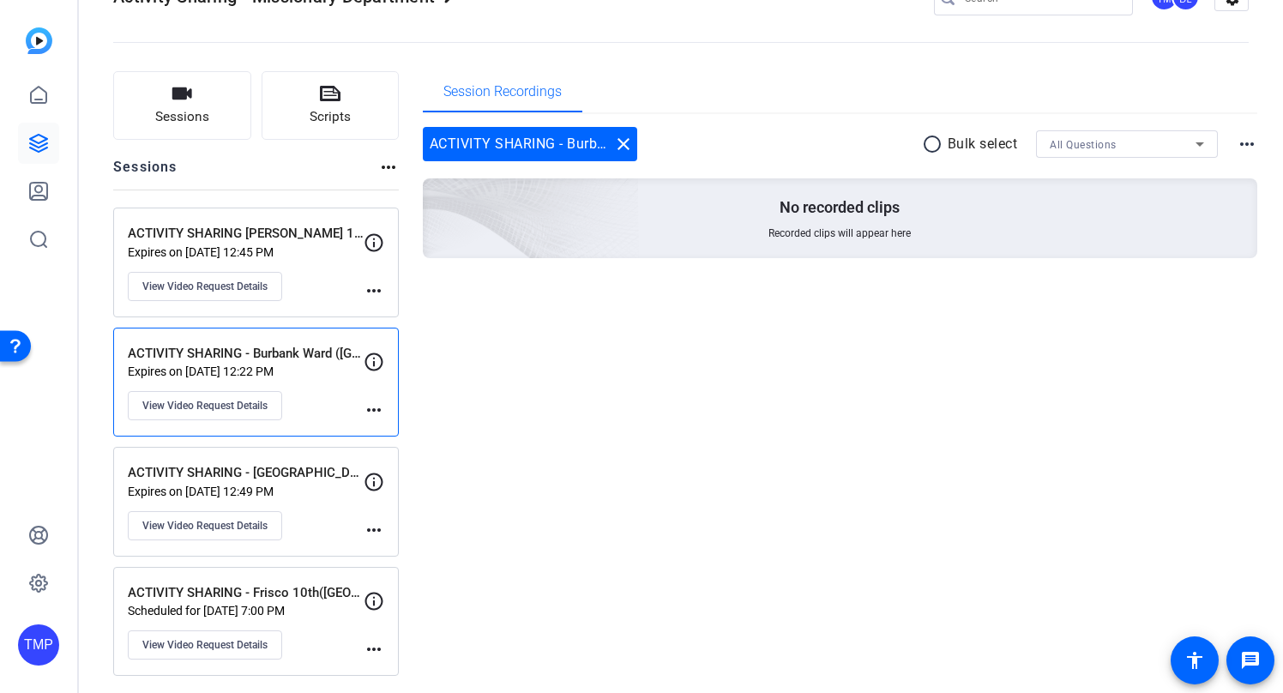
scroll to position [57, 0]
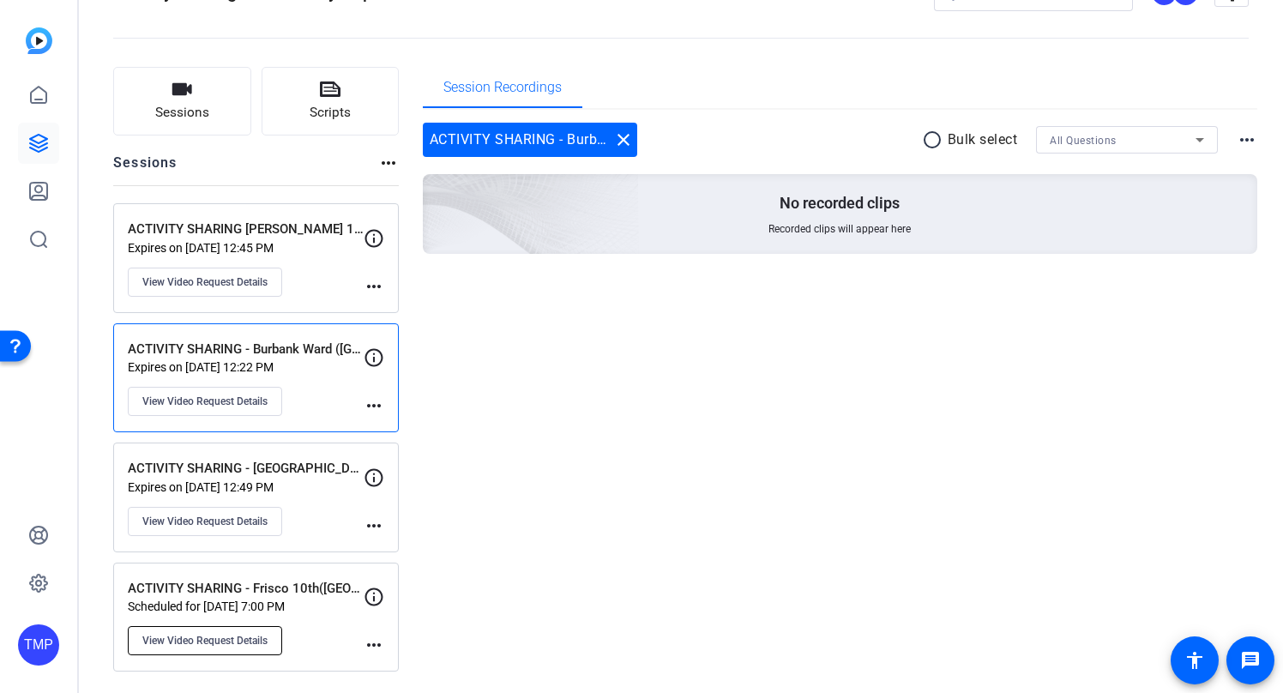
click at [209, 640] on span "View Video Request Details" at bounding box center [204, 641] width 125 height 14
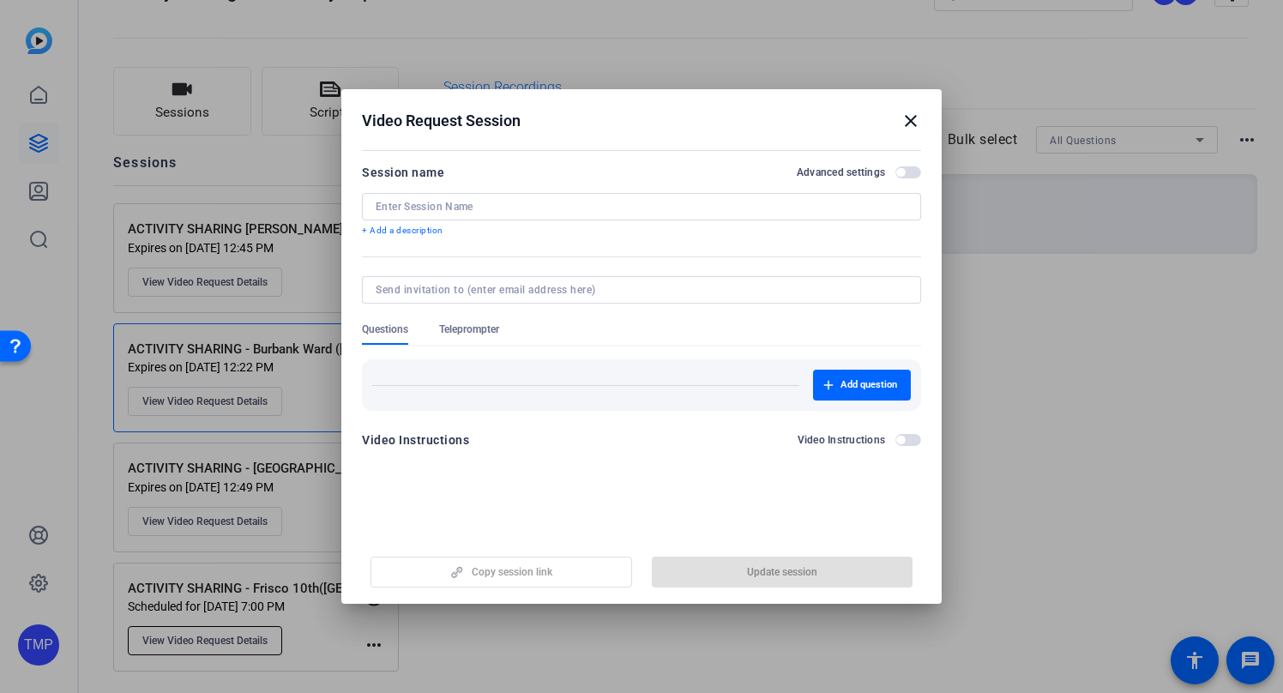
type input "ACTIVITY SHARING - Frisco 10th([GEOGRAPHIC_DATA]) [DEMOGRAPHIC_DATA] [PERSON_NA…"
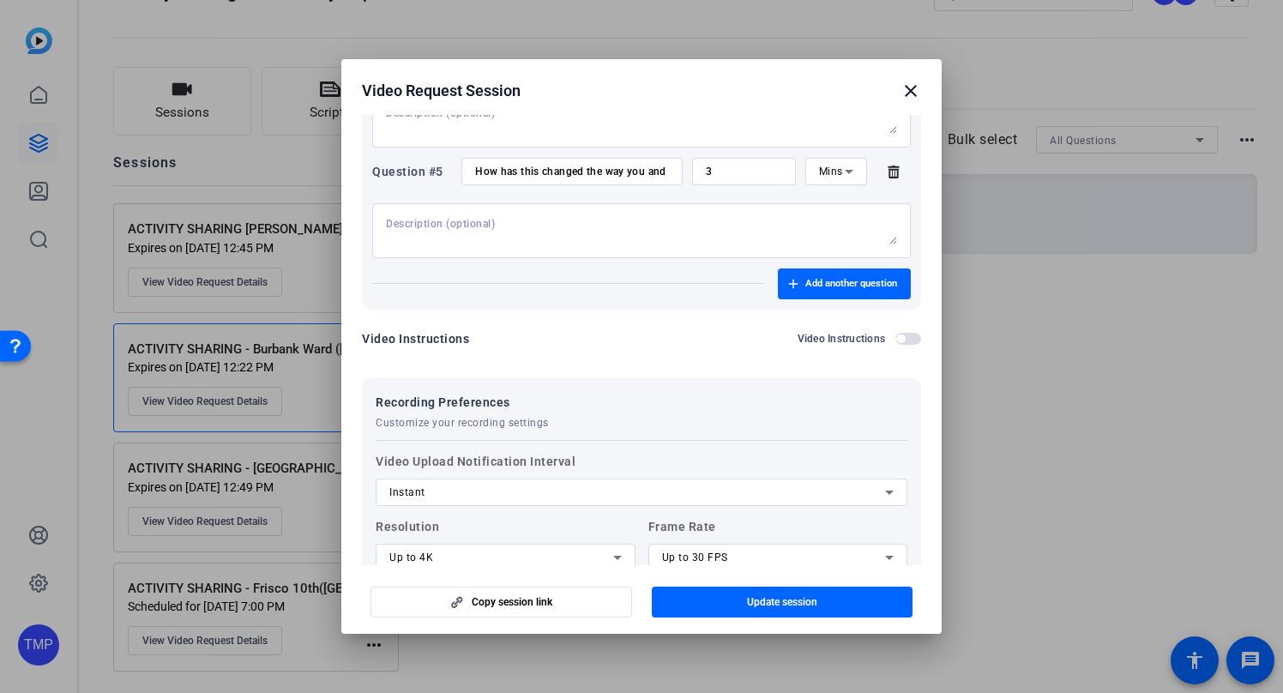
scroll to position [631, 0]
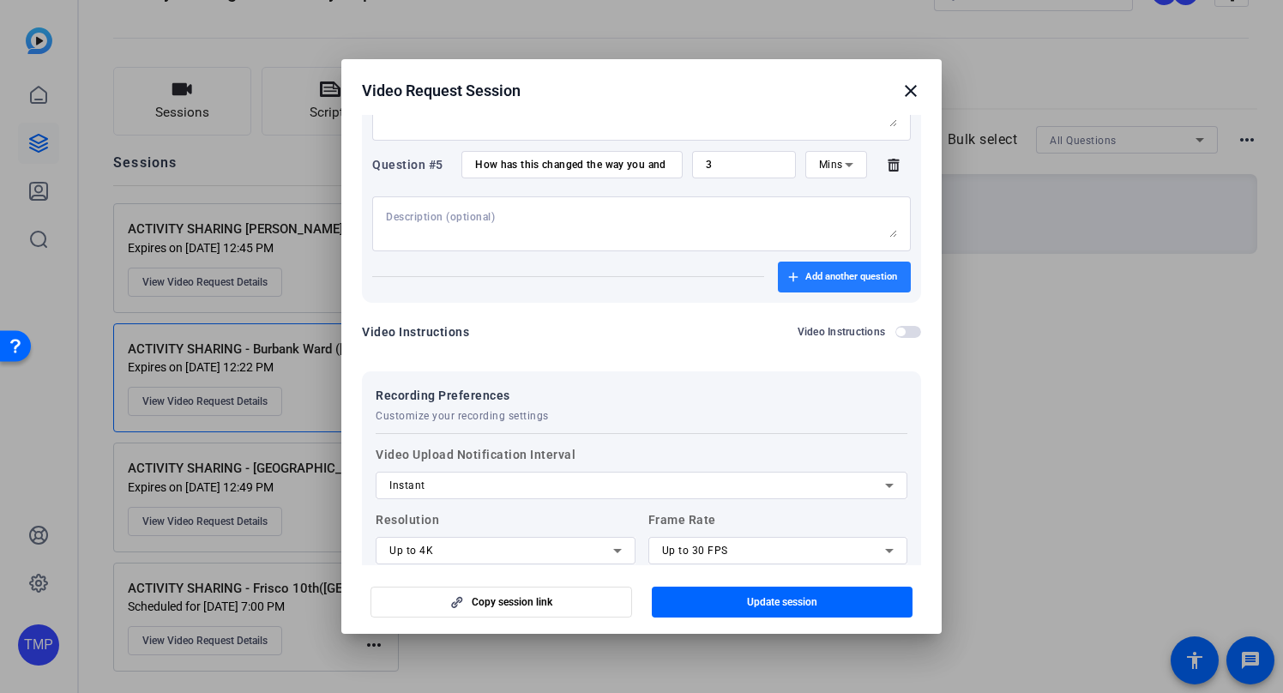
click at [844, 266] on span "button" at bounding box center [844, 276] width 133 height 41
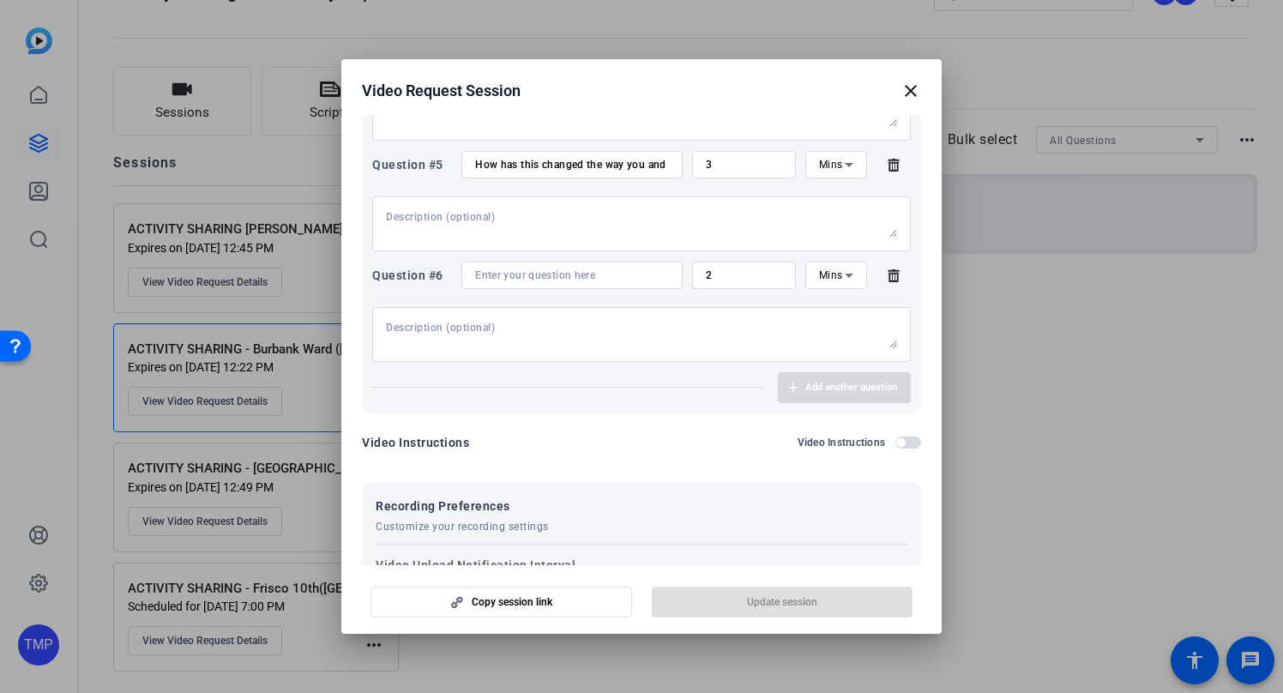
click at [529, 277] on input at bounding box center [572, 275] width 194 height 14
click at [522, 274] on input at bounding box center [572, 275] width 194 height 14
paste input "Is there anything that you wanted to share that we didn’t ask you?"
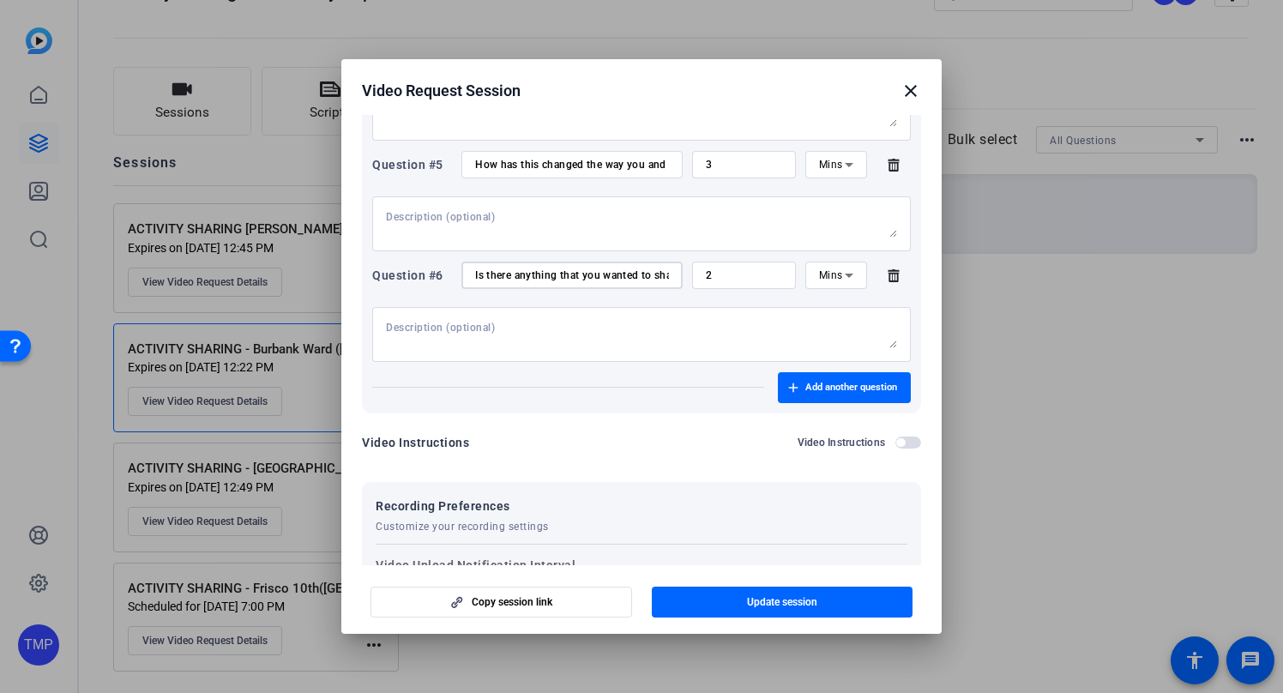
scroll to position [0, 127]
type input "Is there anything that you wanted to share that we didn’t ask you?"
drag, startPoint x: 798, startPoint y: 598, endPoint x: 967, endPoint y: 525, distance: 184.0
click at [797, 598] on span "Update session" at bounding box center [782, 602] width 70 height 14
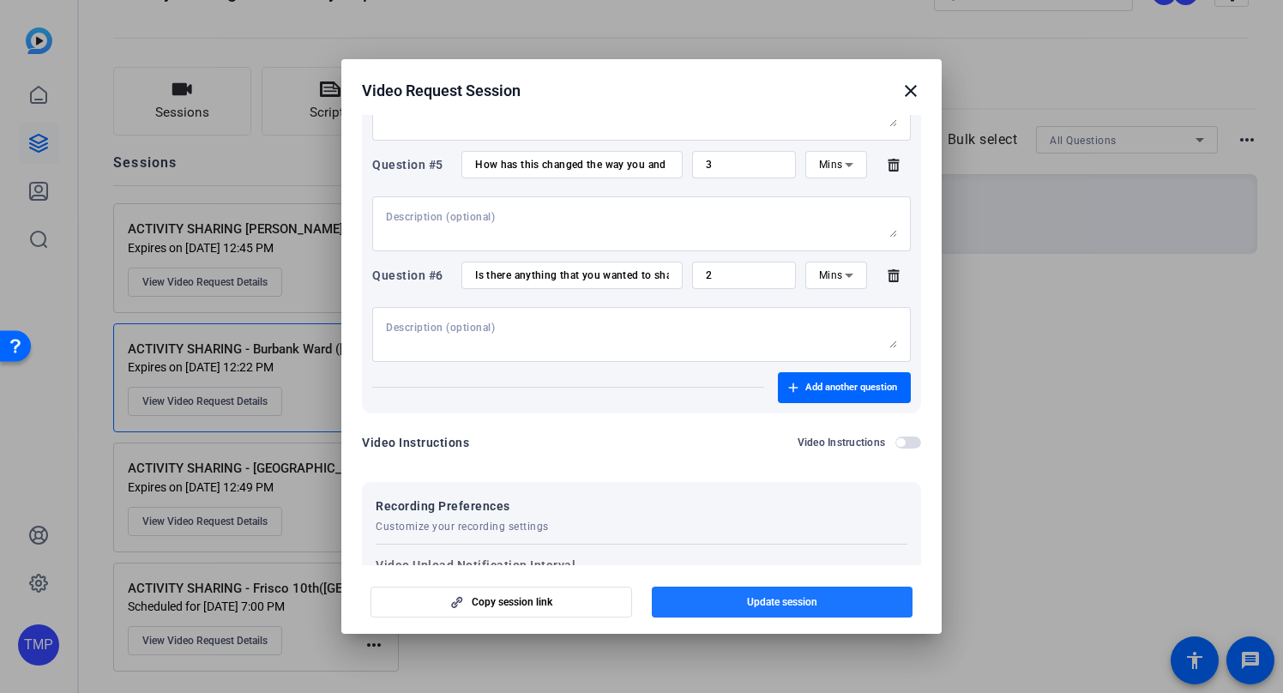
click at [721, 601] on span "button" at bounding box center [783, 601] width 262 height 41
click at [911, 91] on mat-icon "close" at bounding box center [910, 91] width 21 height 21
